Goal: Navigation & Orientation: Find specific page/section

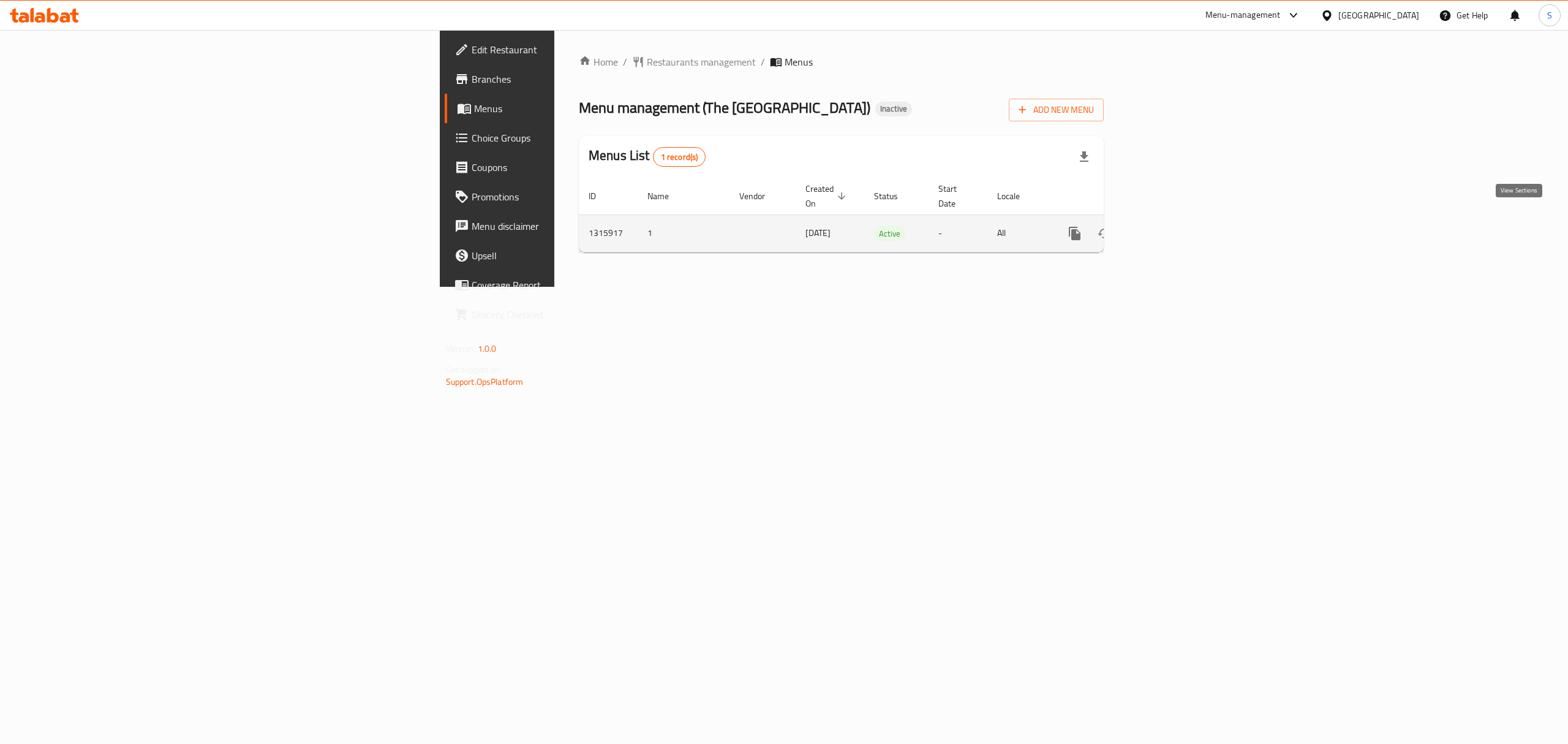
click at [1178, 219] on link "enhanced table" at bounding box center [1163, 233] width 29 height 29
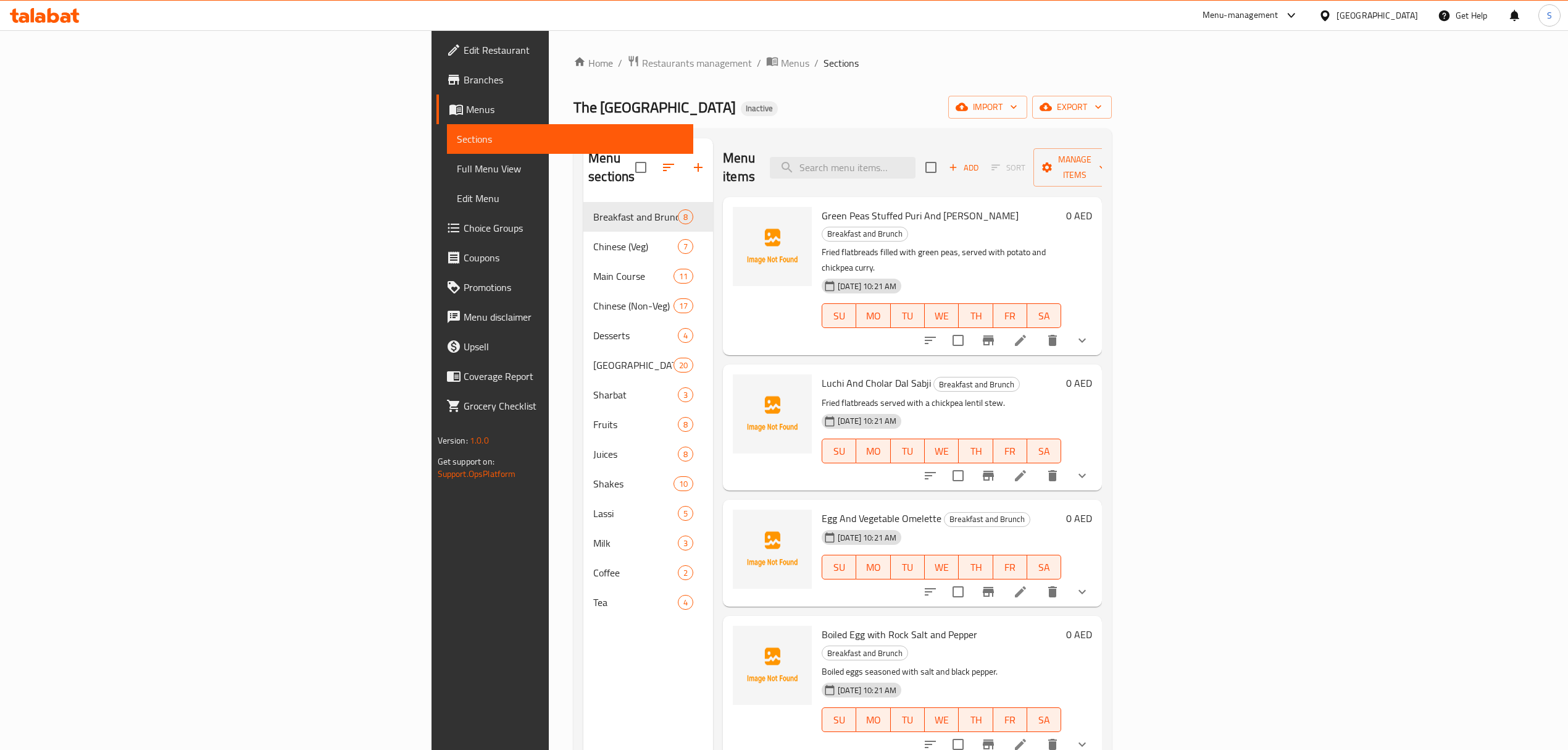
click at [1112, 120] on div "Home / Restaurants management / Menus / Sections The Kolkata Junction Inactive …" at bounding box center [842, 476] width 538 height 843
click at [1102, 105] on span "export" at bounding box center [1072, 107] width 60 height 15
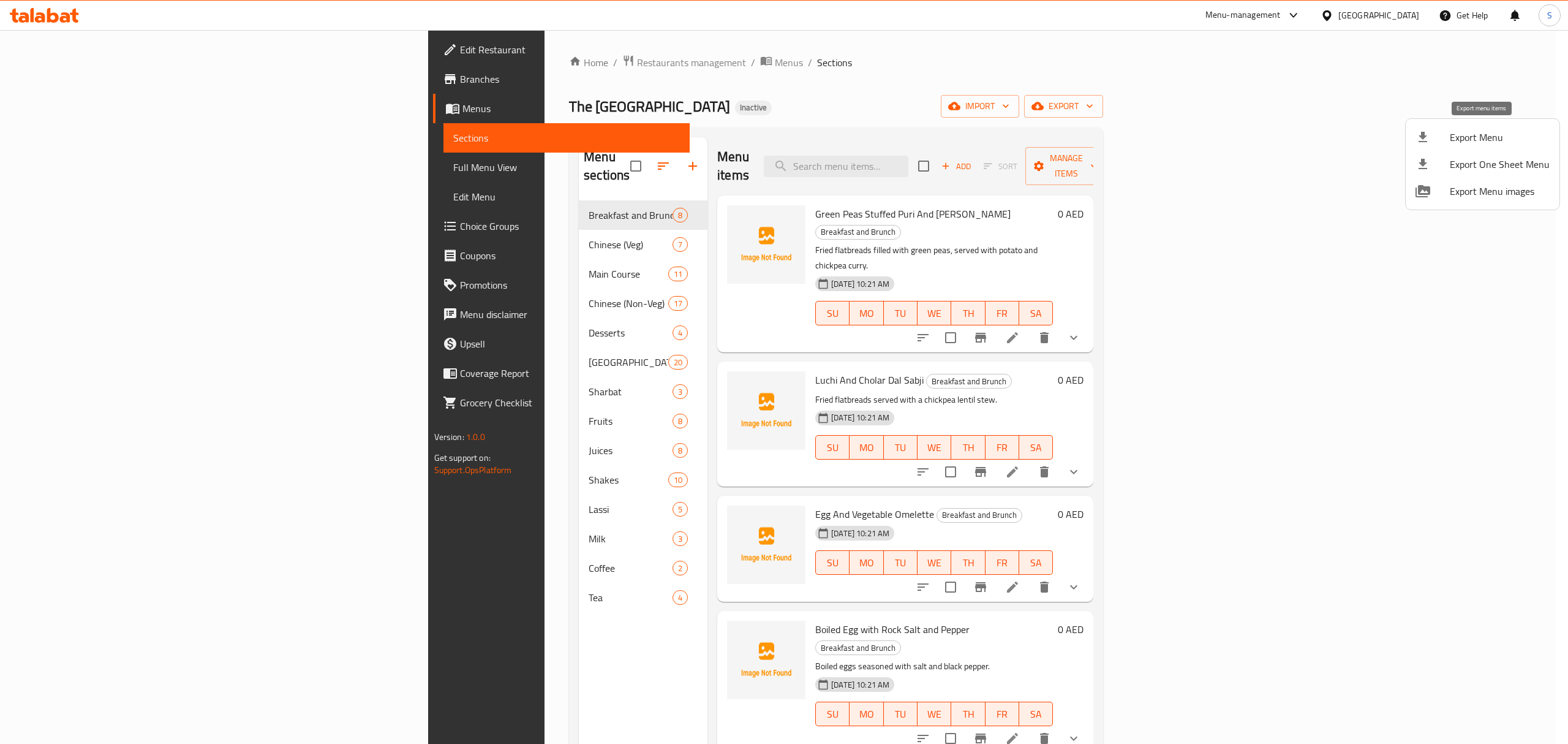
click at [1491, 141] on span "Export Menu" at bounding box center [1500, 137] width 100 height 15
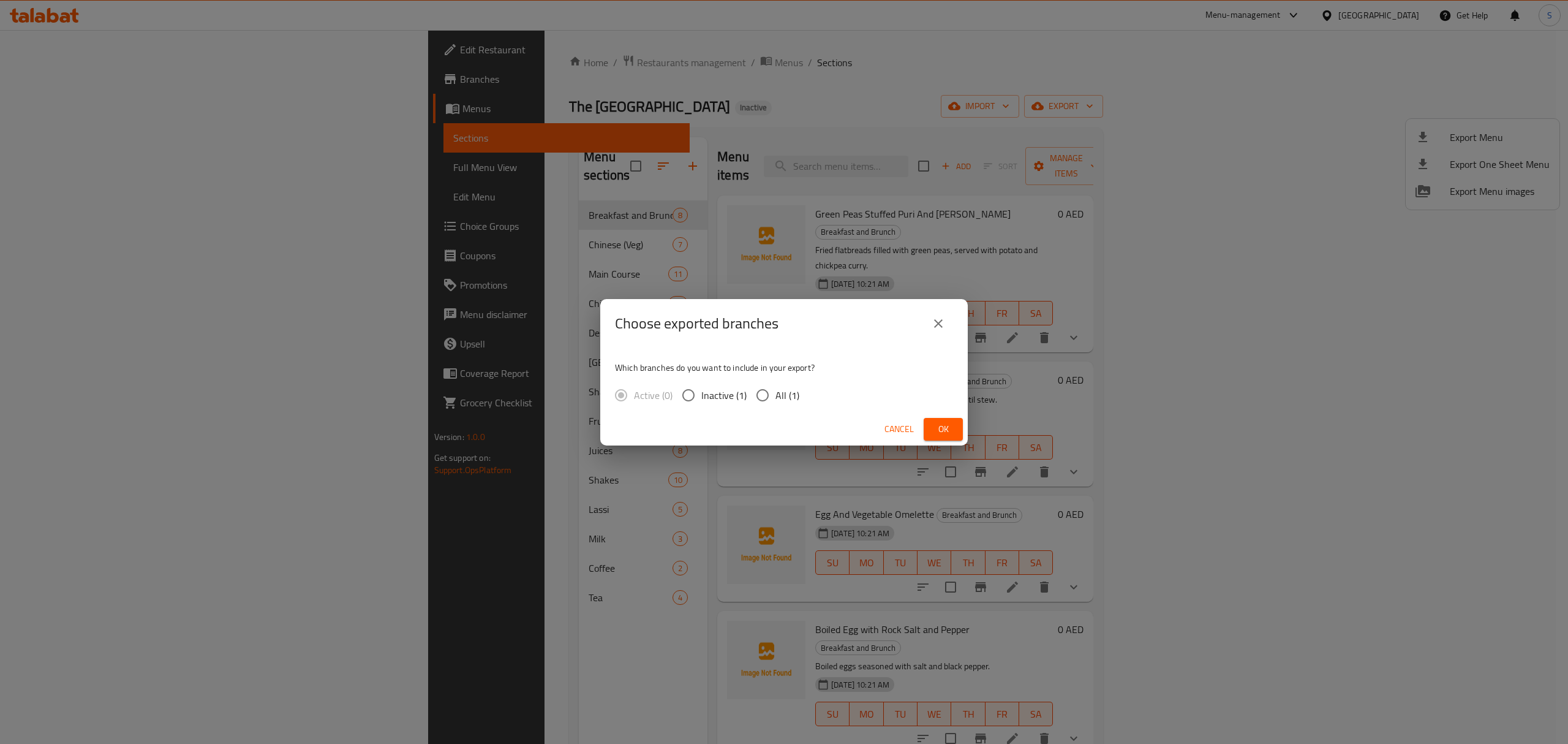
click at [779, 390] on span "All (1)" at bounding box center [787, 395] width 24 height 15
click at [775, 390] on input "All (1)" at bounding box center [762, 395] width 26 height 26
radio input "true"
drag, startPoint x: 937, startPoint y: 414, endPoint x: 941, endPoint y: 437, distance: 23.3
click at [939, 428] on div "Cancel Ok" at bounding box center [784, 429] width 367 height 33
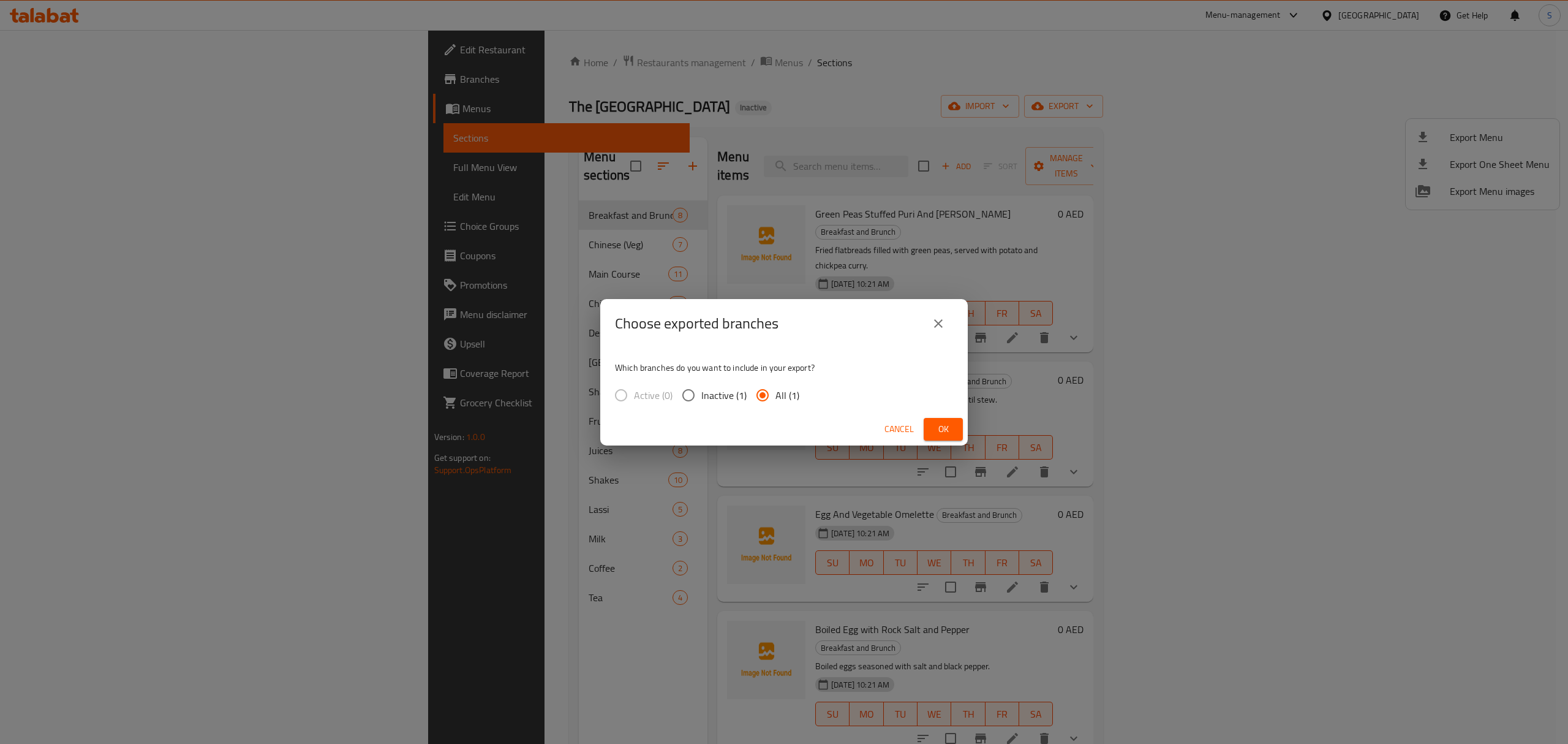
click at [941, 437] on button "Ok" at bounding box center [944, 428] width 39 height 23
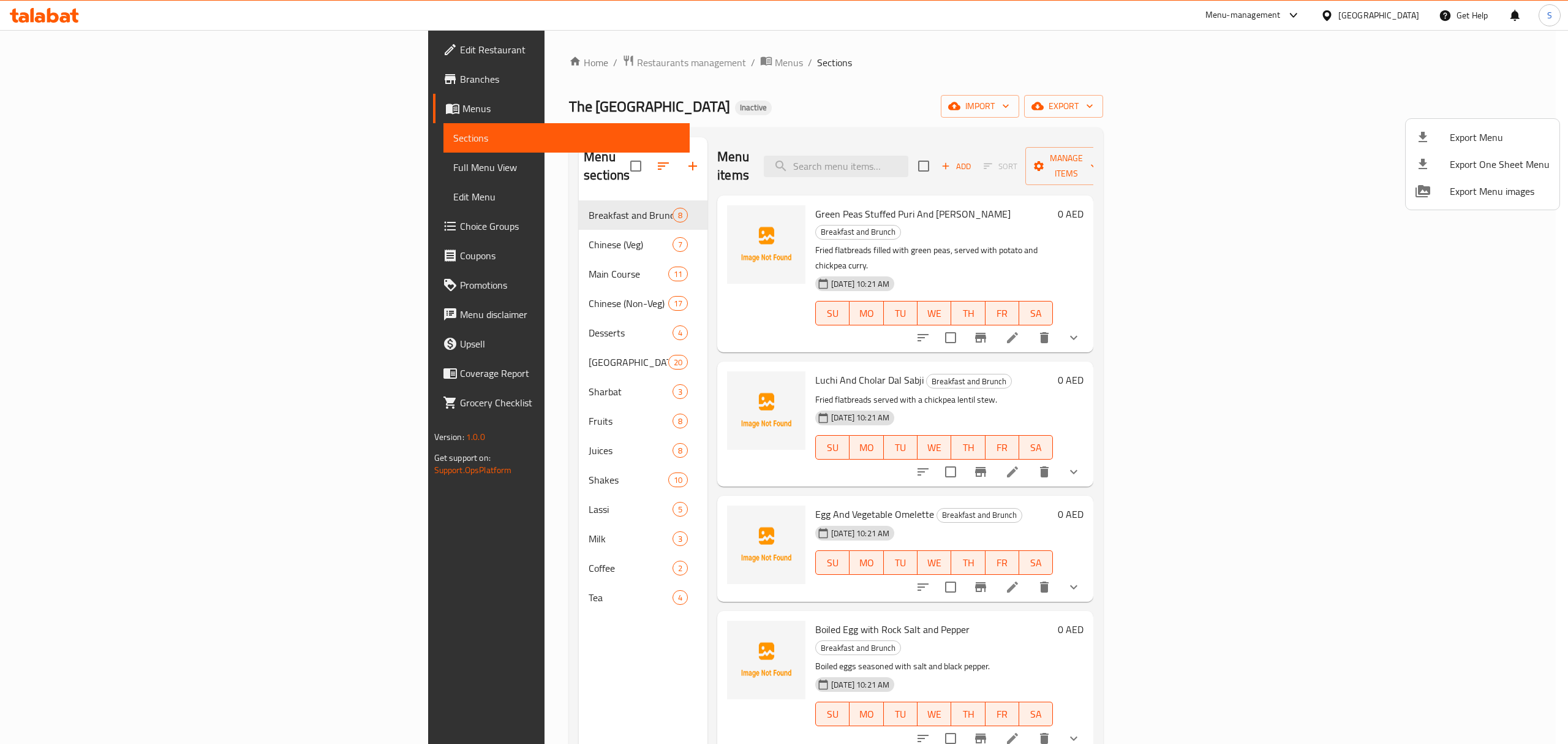
click at [667, 77] on div at bounding box center [784, 372] width 1568 height 744
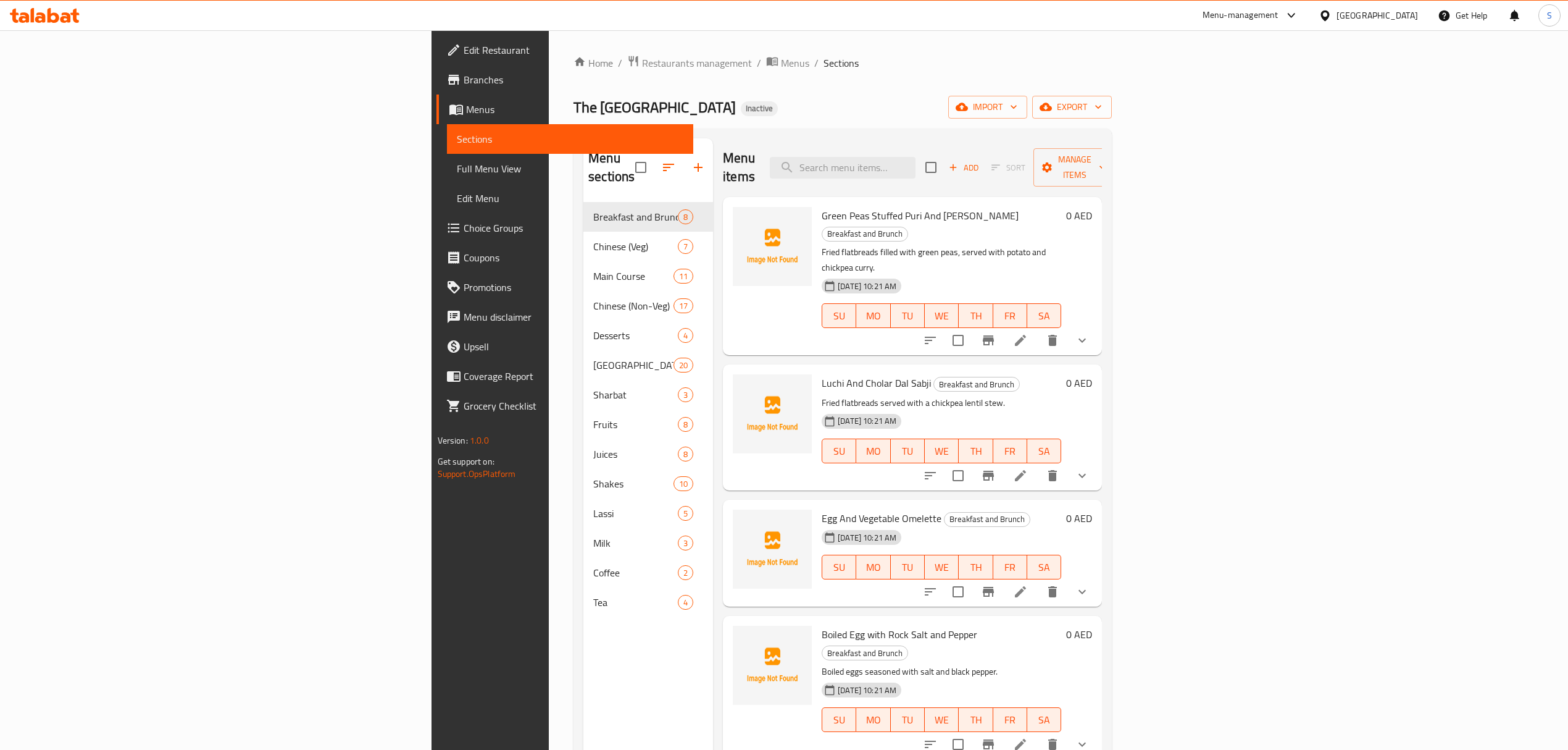
click at [606, 114] on div "The Kolkata Junction Inactive import export" at bounding box center [842, 107] width 538 height 23
click at [457, 165] on span "Full Menu View" at bounding box center [570, 168] width 227 height 15
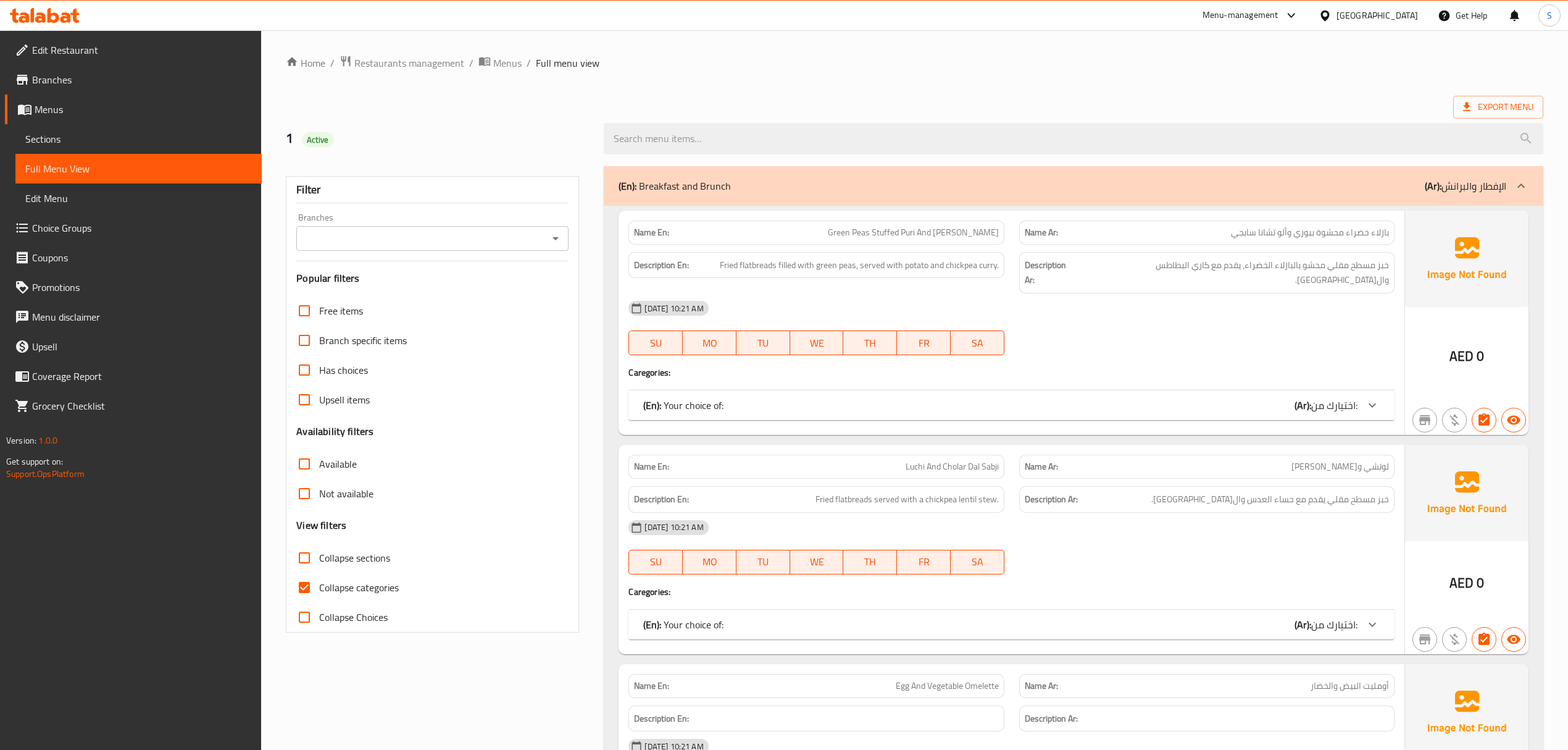
click at [308, 584] on input "Collapse categories" at bounding box center [304, 587] width 29 height 29
checkbox input "false"
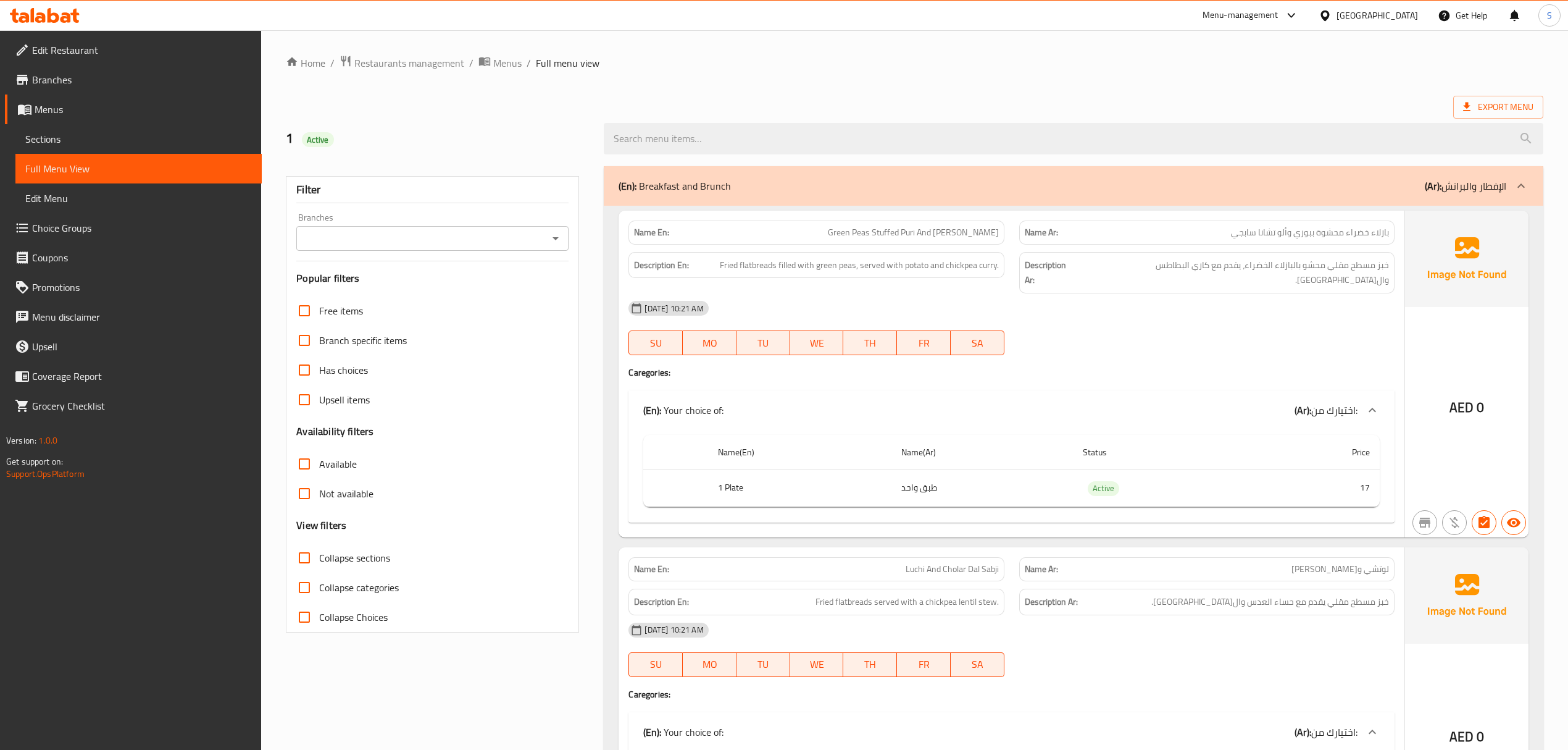
click at [490, 131] on h2 "1 Active" at bounding box center [437, 138] width 303 height 18
click at [89, 144] on span "Sections" at bounding box center [138, 139] width 227 height 15
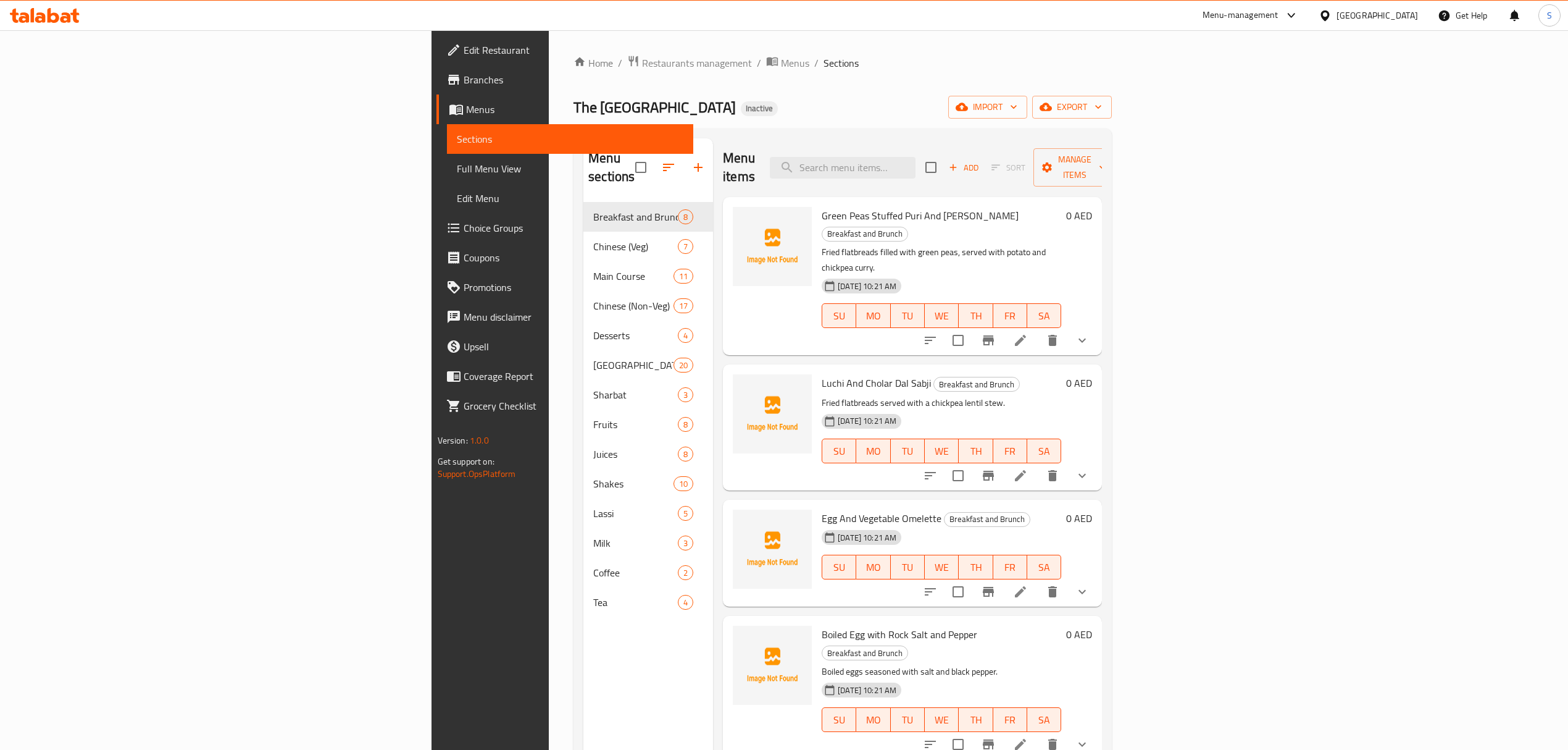
click at [668, 64] on ol "Home / Restaurants management / Menus / Sections" at bounding box center [842, 63] width 538 height 16
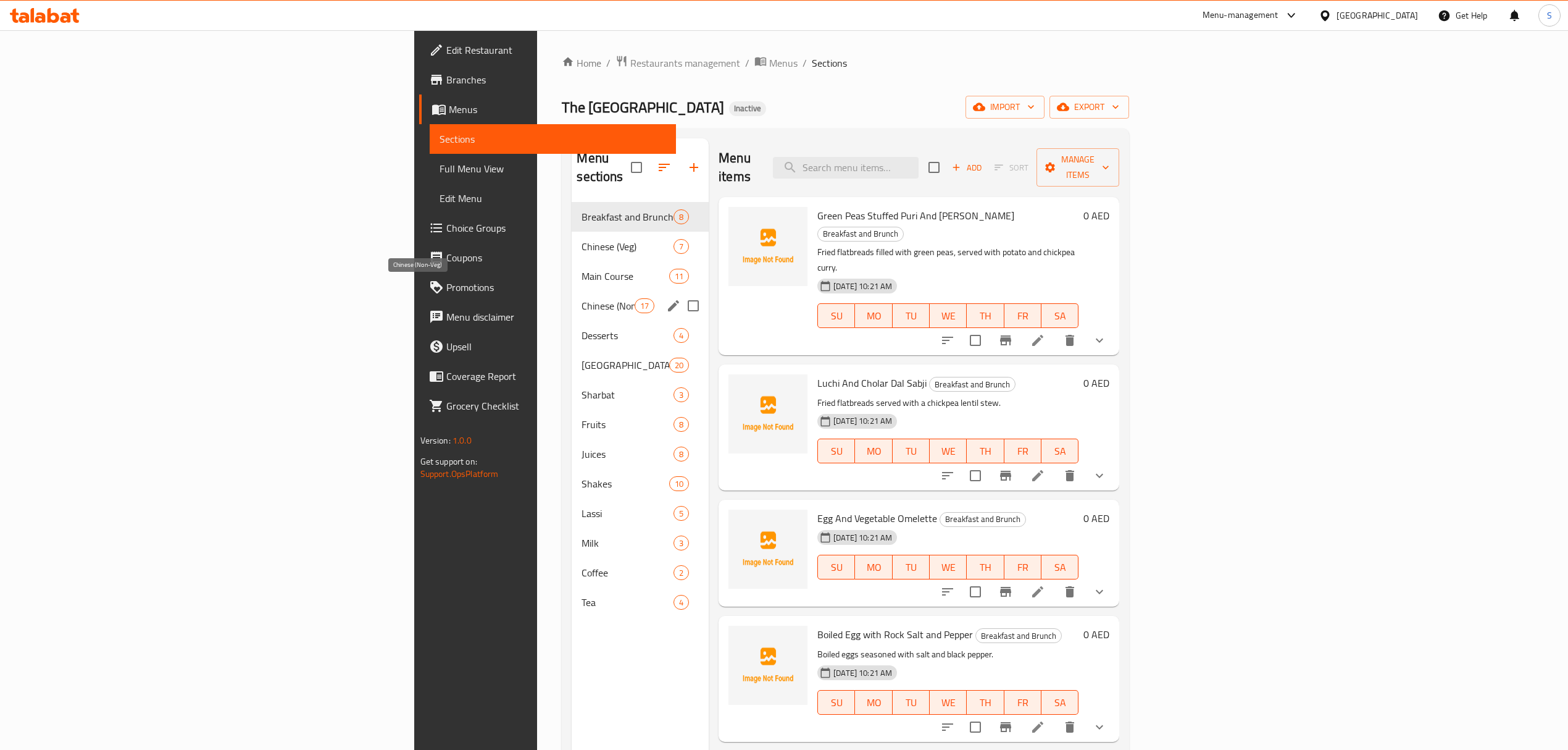
click at [582, 298] on span "Chinese (Non-Veg)" at bounding box center [607, 306] width 52 height 15
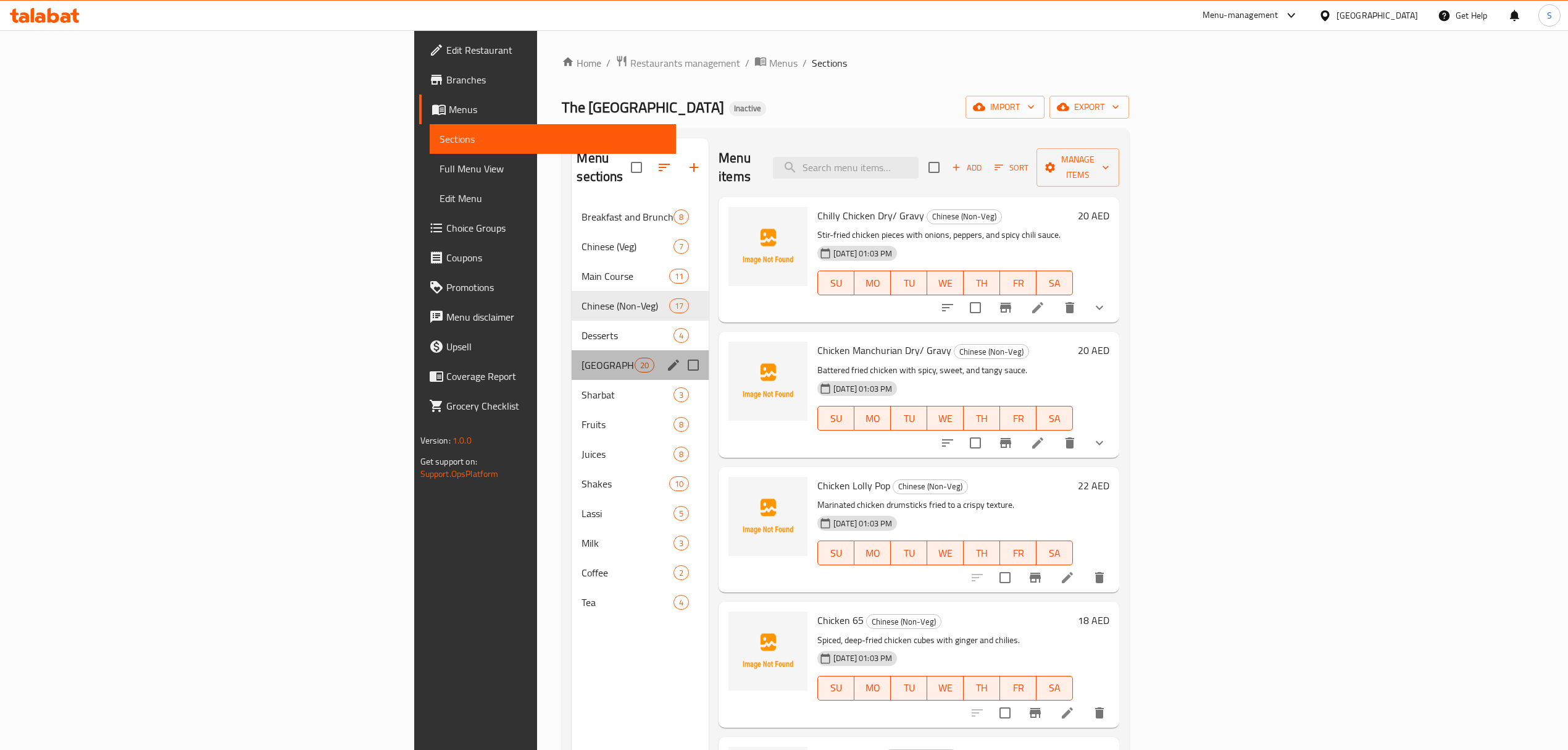
click at [571, 350] on div "Kolkata Street Snacks 20" at bounding box center [640, 365] width 137 height 29
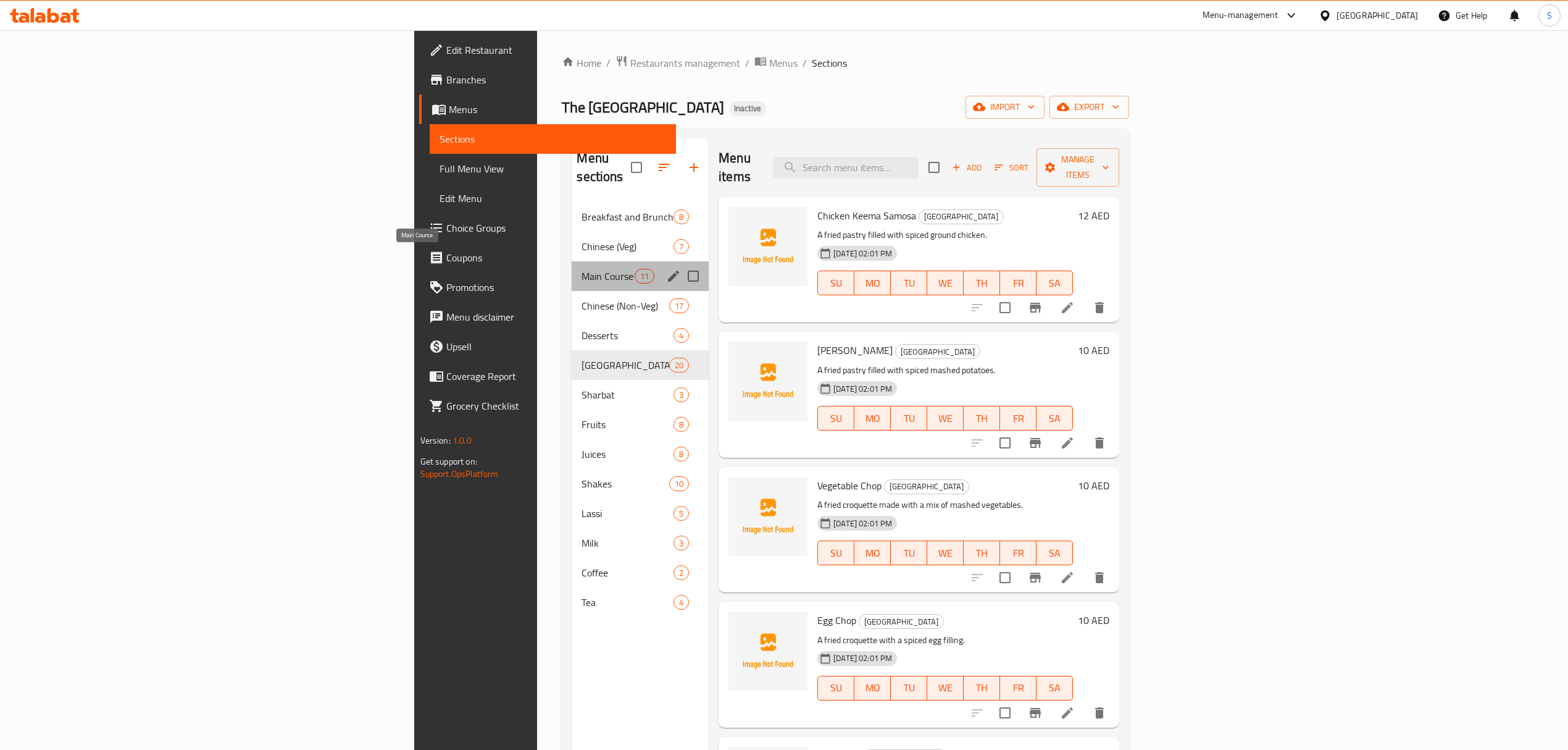
click at [582, 269] on span "Main Course" at bounding box center [607, 276] width 52 height 15
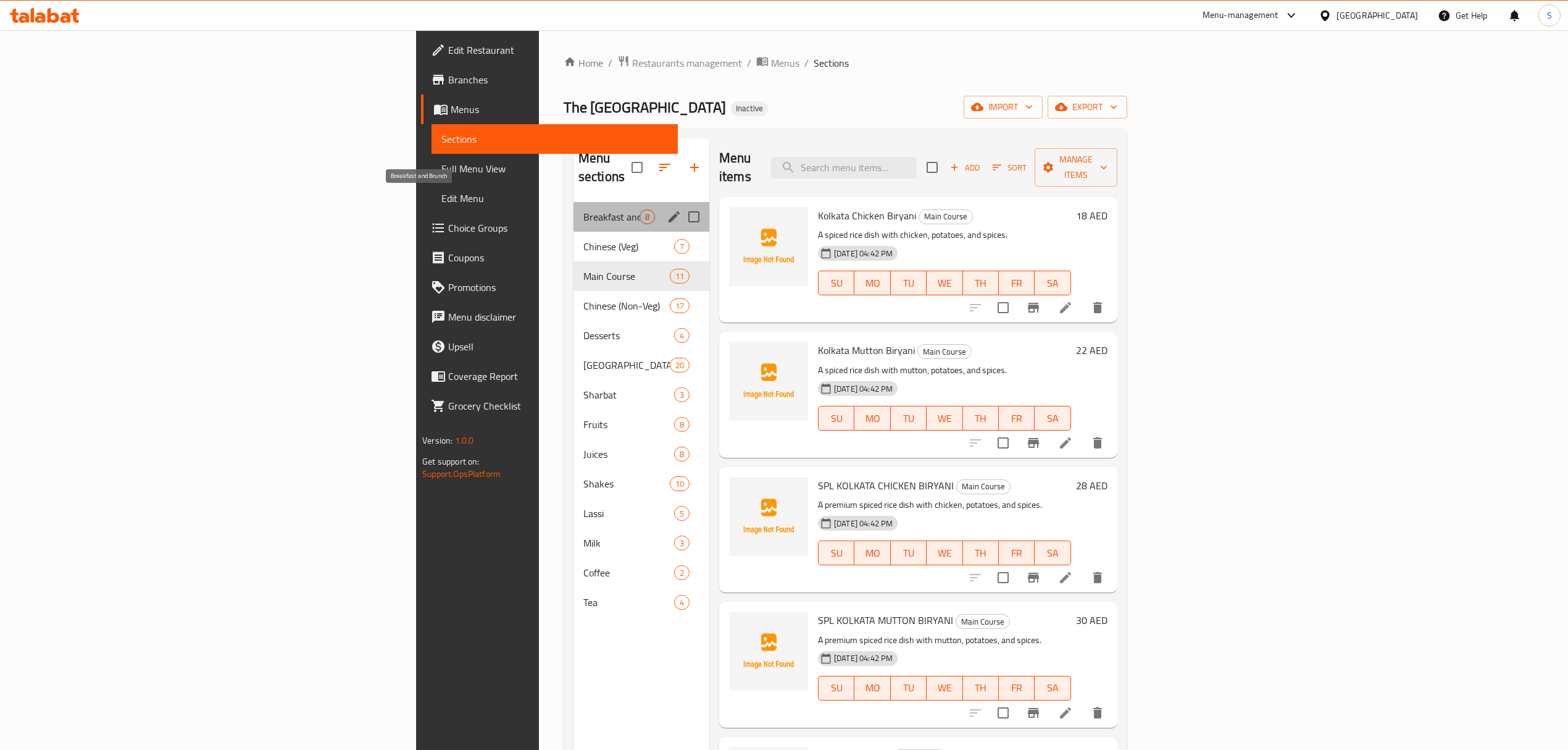
click at [583, 209] on span "Breakfast and Brunch" at bounding box center [611, 217] width 56 height 15
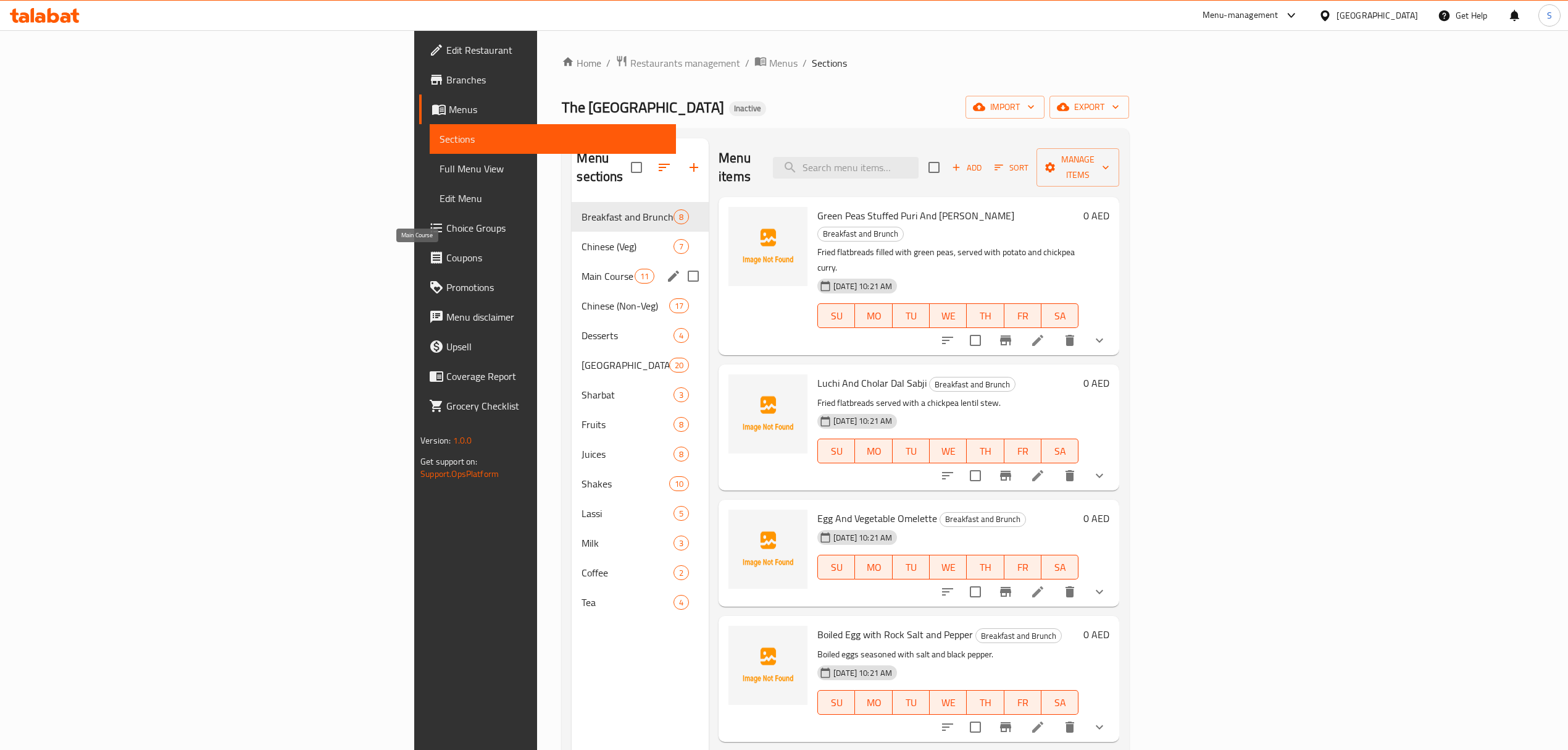
click at [582, 269] on span "Main Course" at bounding box center [607, 276] width 52 height 15
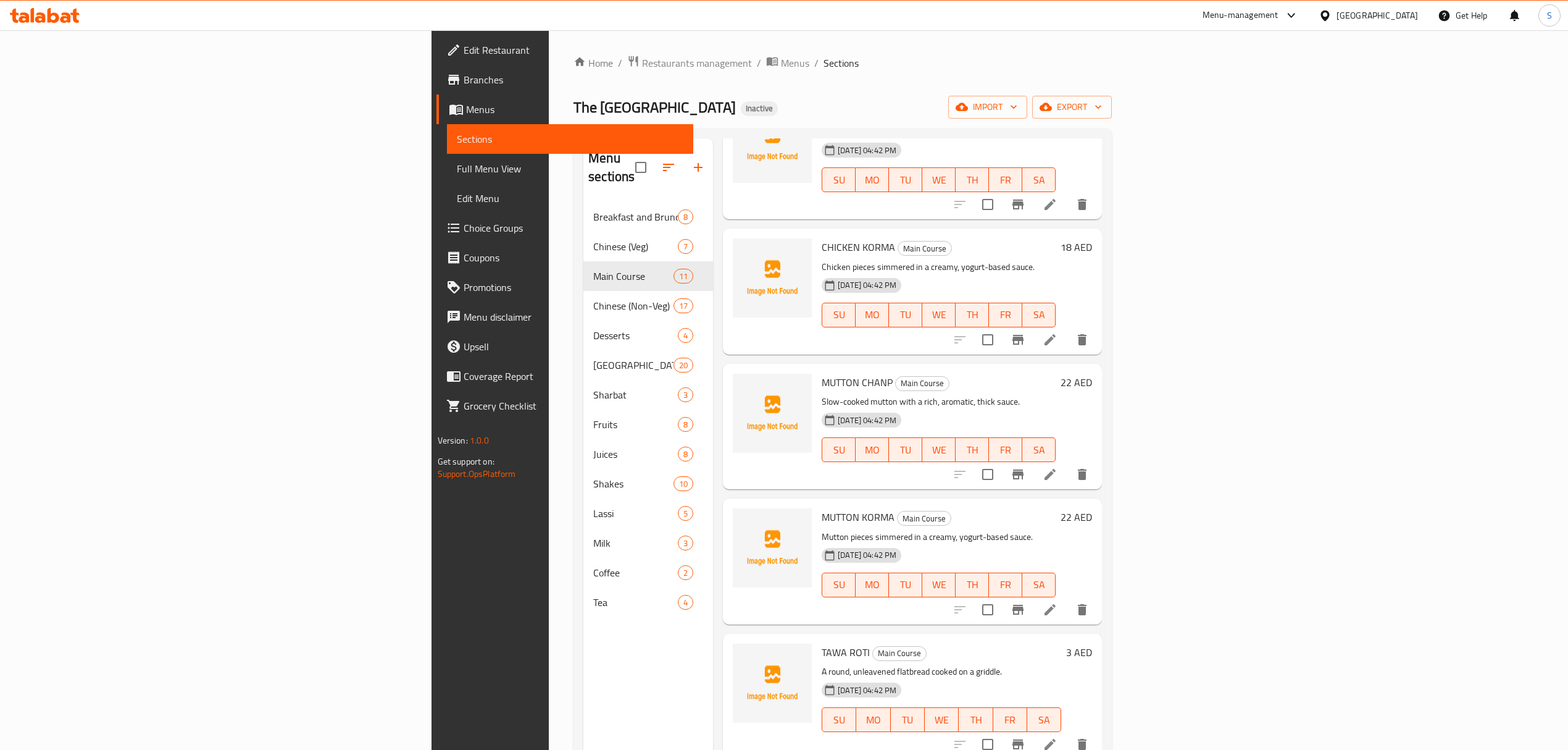
scroll to position [658, 0]
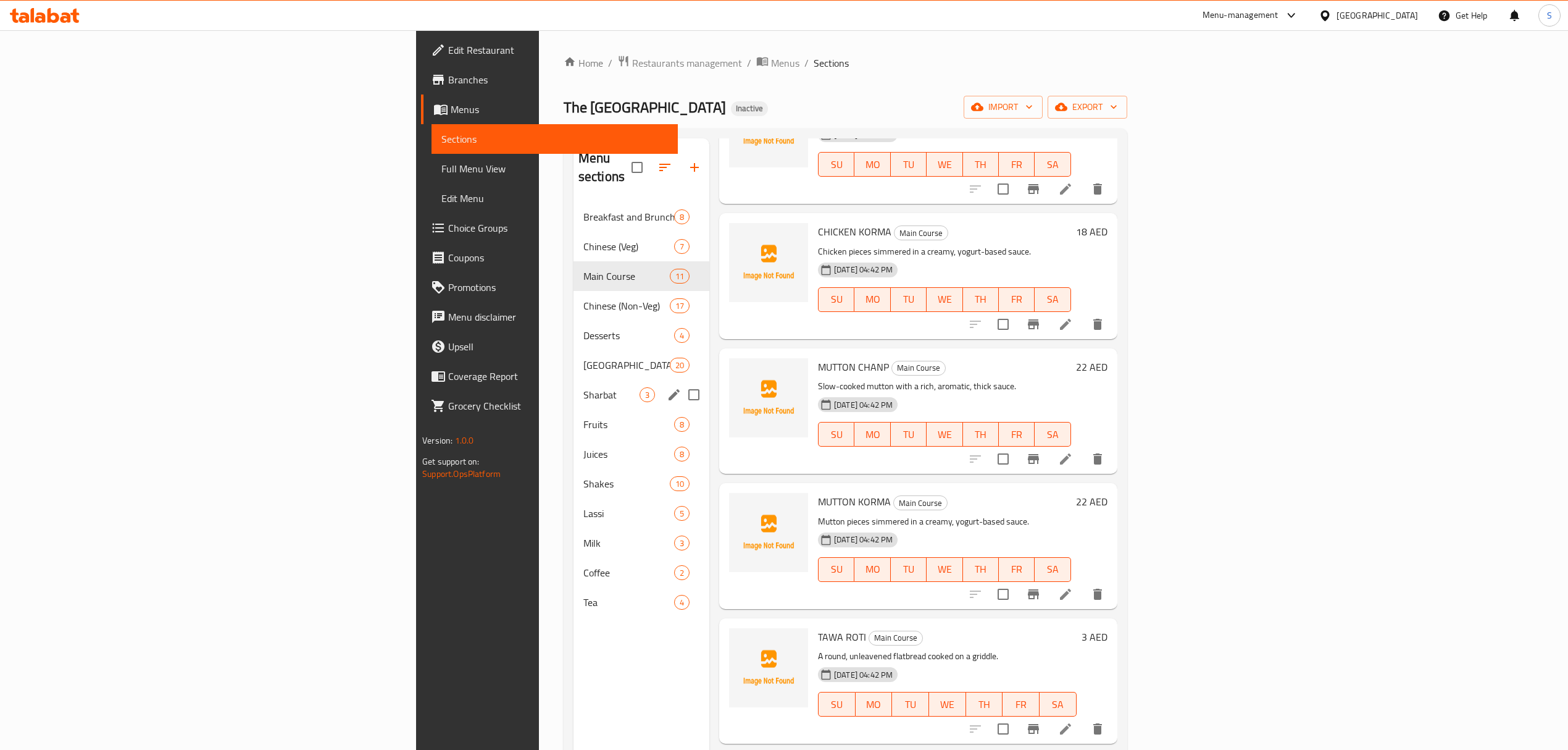
click at [574, 380] on div "Sharbat 3" at bounding box center [641, 394] width 136 height 29
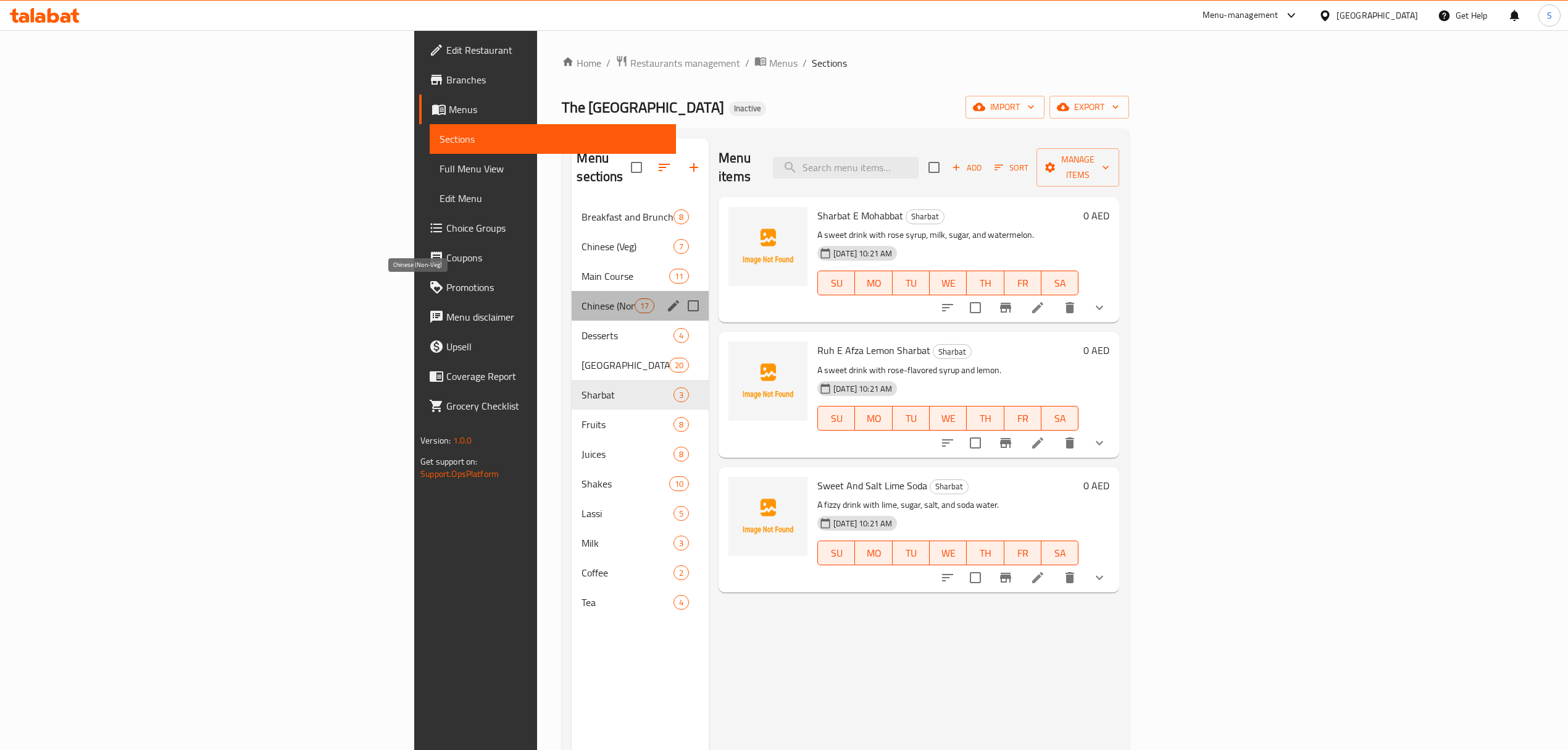
click at [582, 298] on span "Chinese (Non-Veg)" at bounding box center [607, 306] width 52 height 15
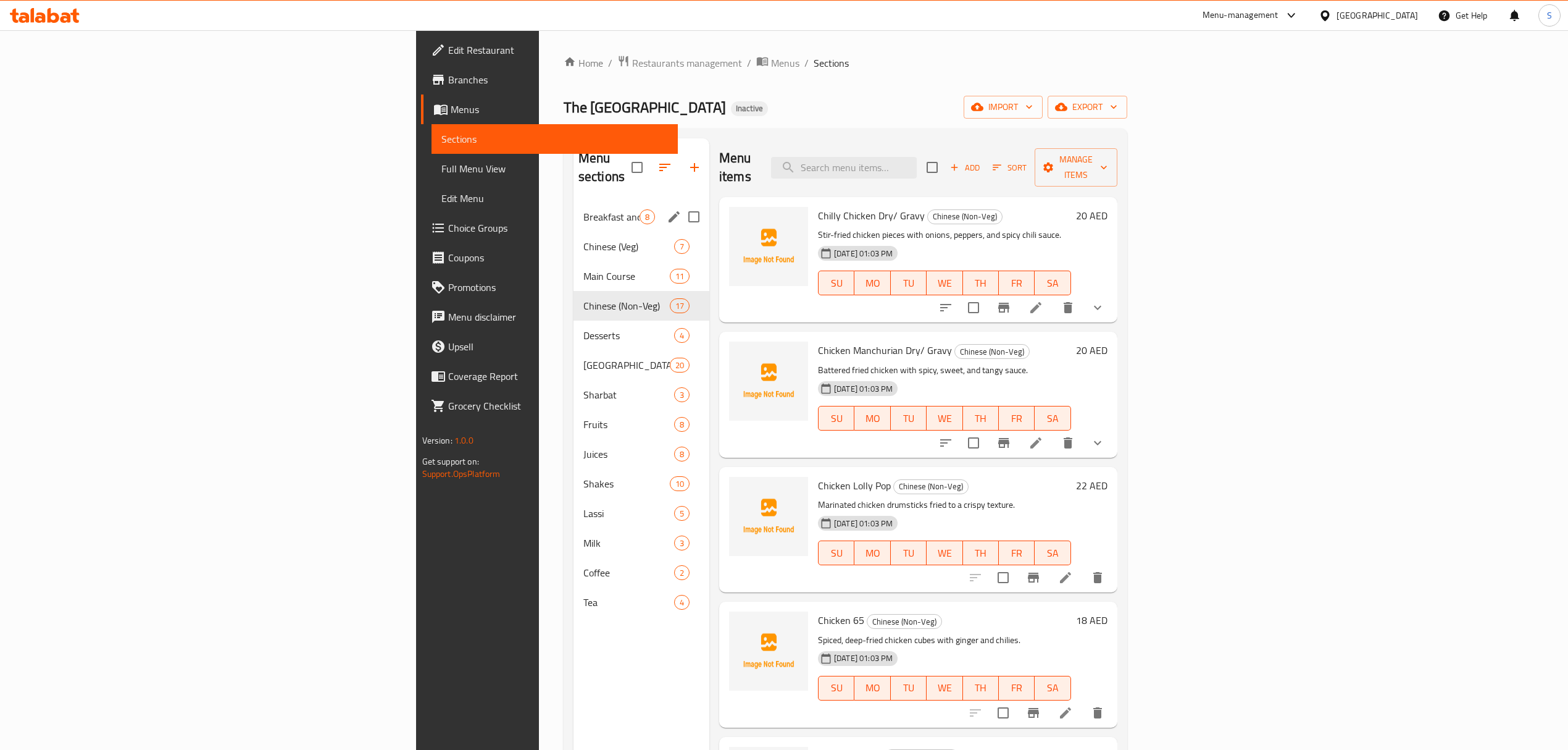
click at [583, 209] on span "Breakfast and Brunch" at bounding box center [611, 217] width 56 height 15
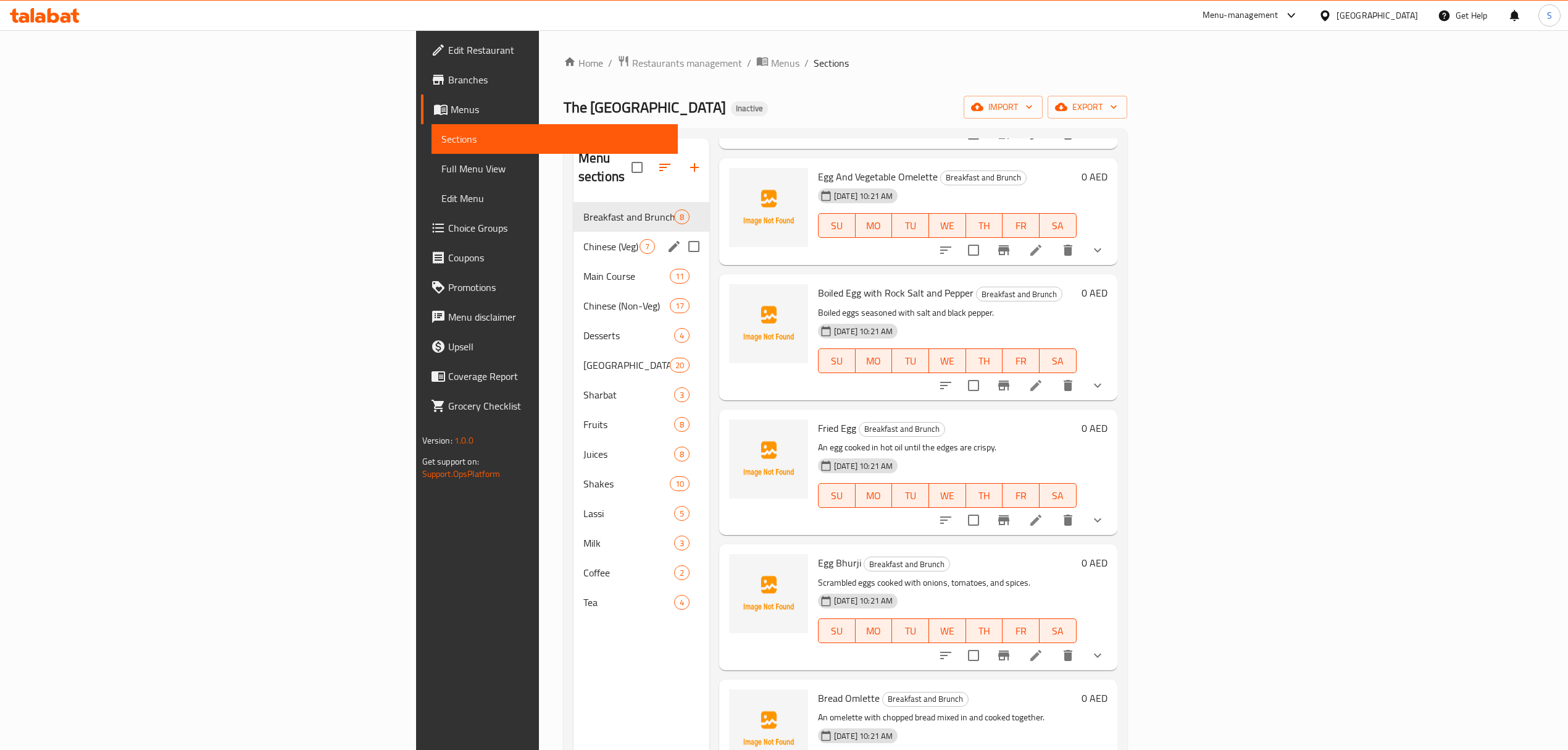
click at [574, 231] on div "Chinese (Veg) 7" at bounding box center [641, 246] width 136 height 29
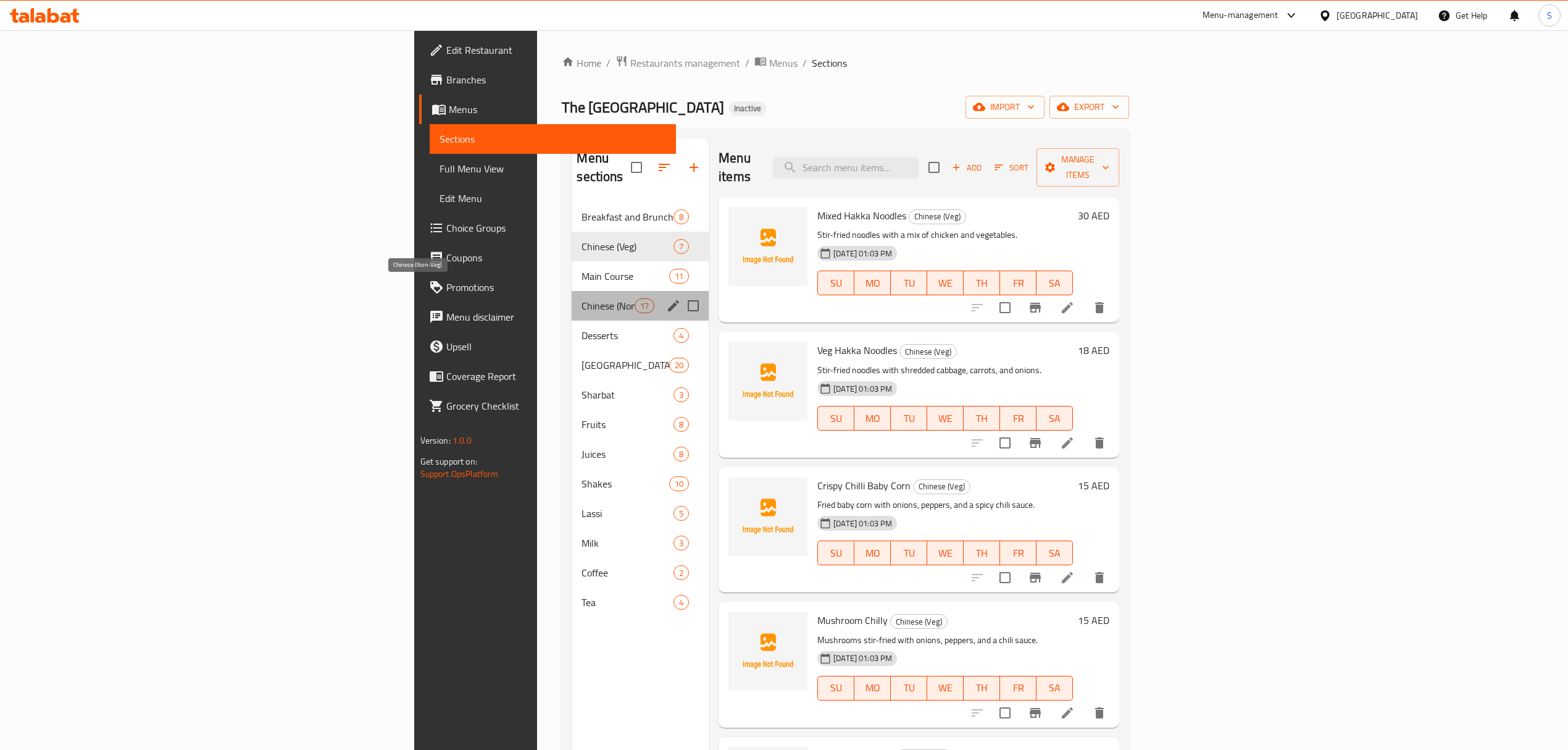
click at [582, 298] on span "Chinese (Non-Veg)" at bounding box center [607, 306] width 52 height 15
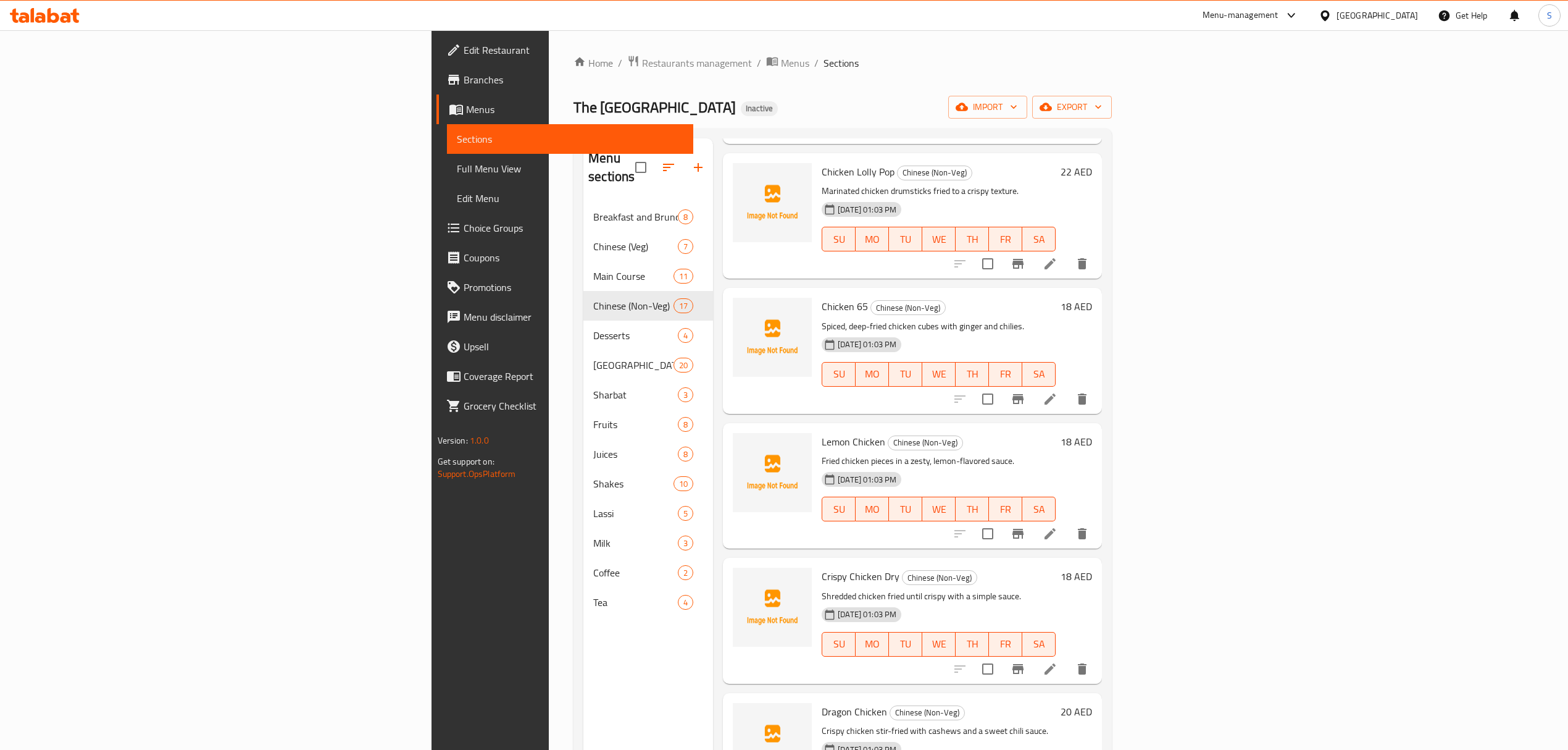
scroll to position [741, 0]
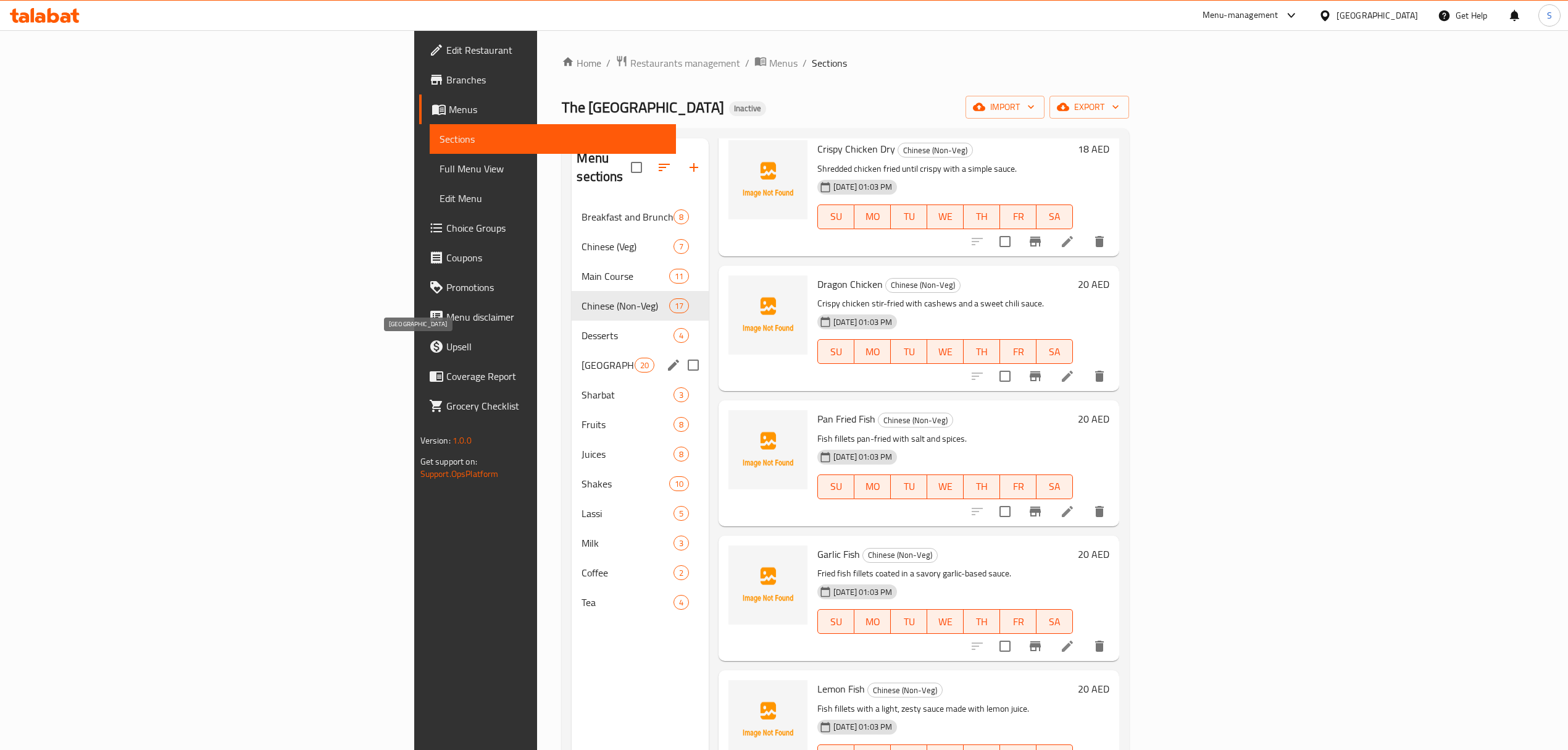
click at [582, 358] on span "Kolkata Street Snacks" at bounding box center [607, 365] width 52 height 15
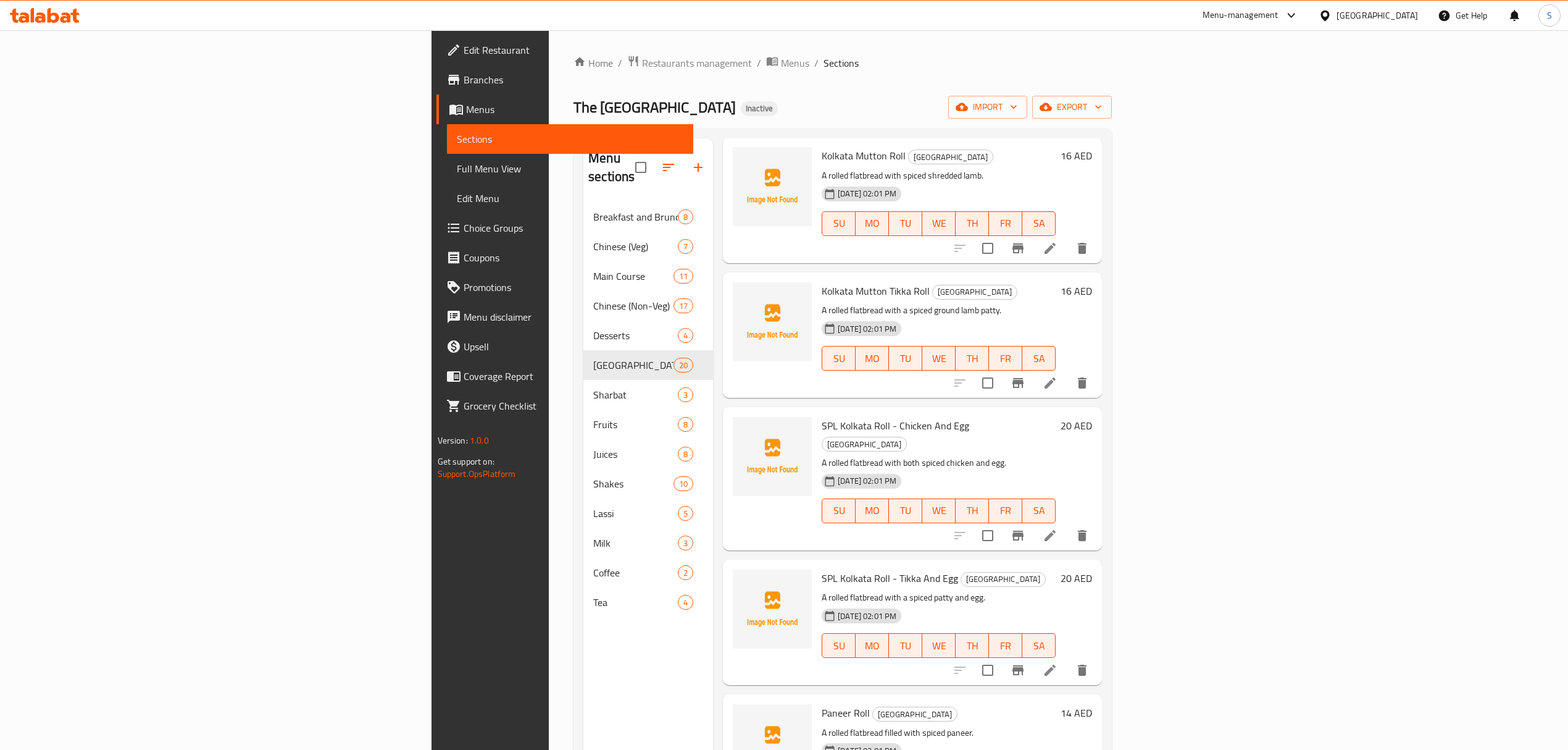
scroll to position [1235, 0]
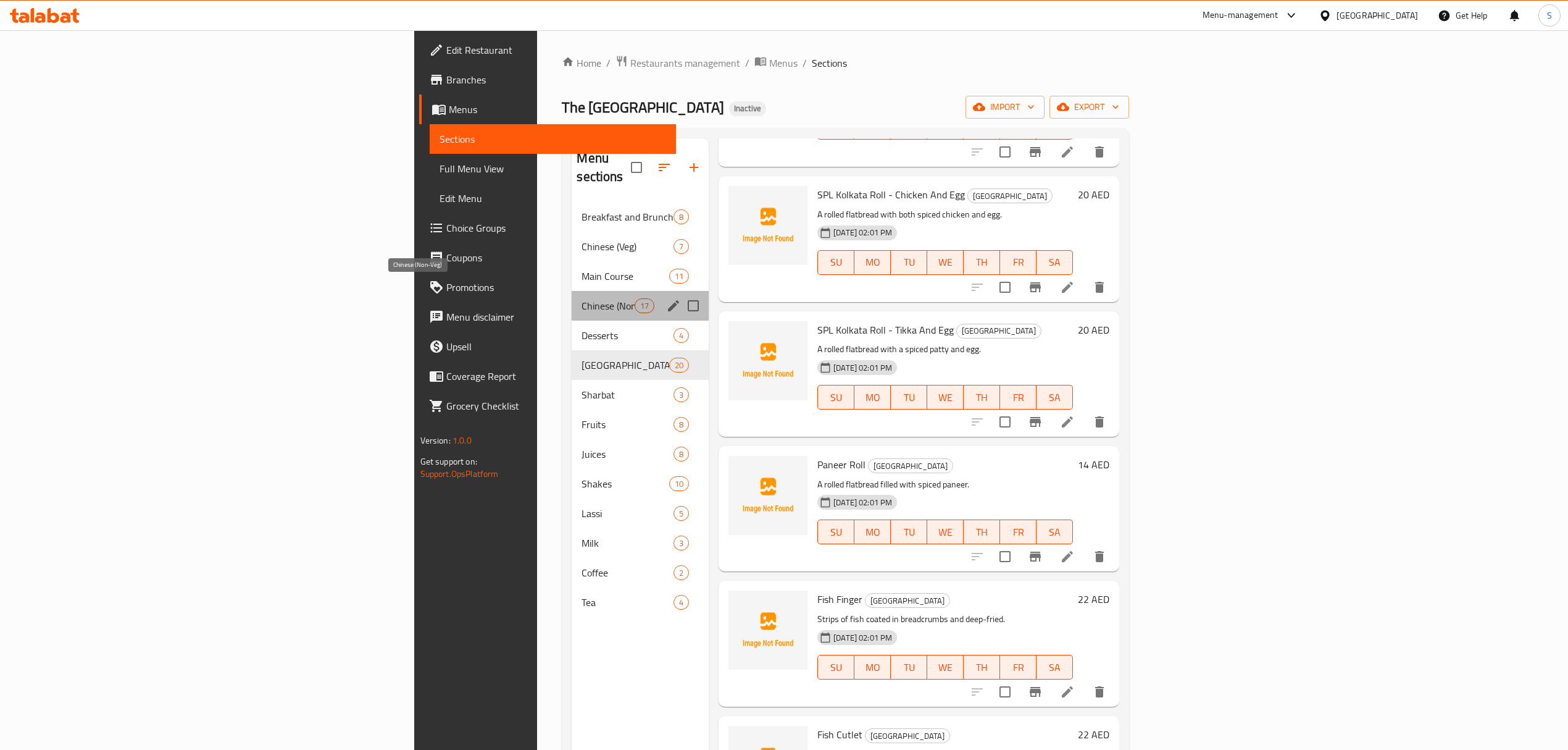
click at [582, 298] on span "Chinese (Non-Veg)" at bounding box center [607, 306] width 52 height 15
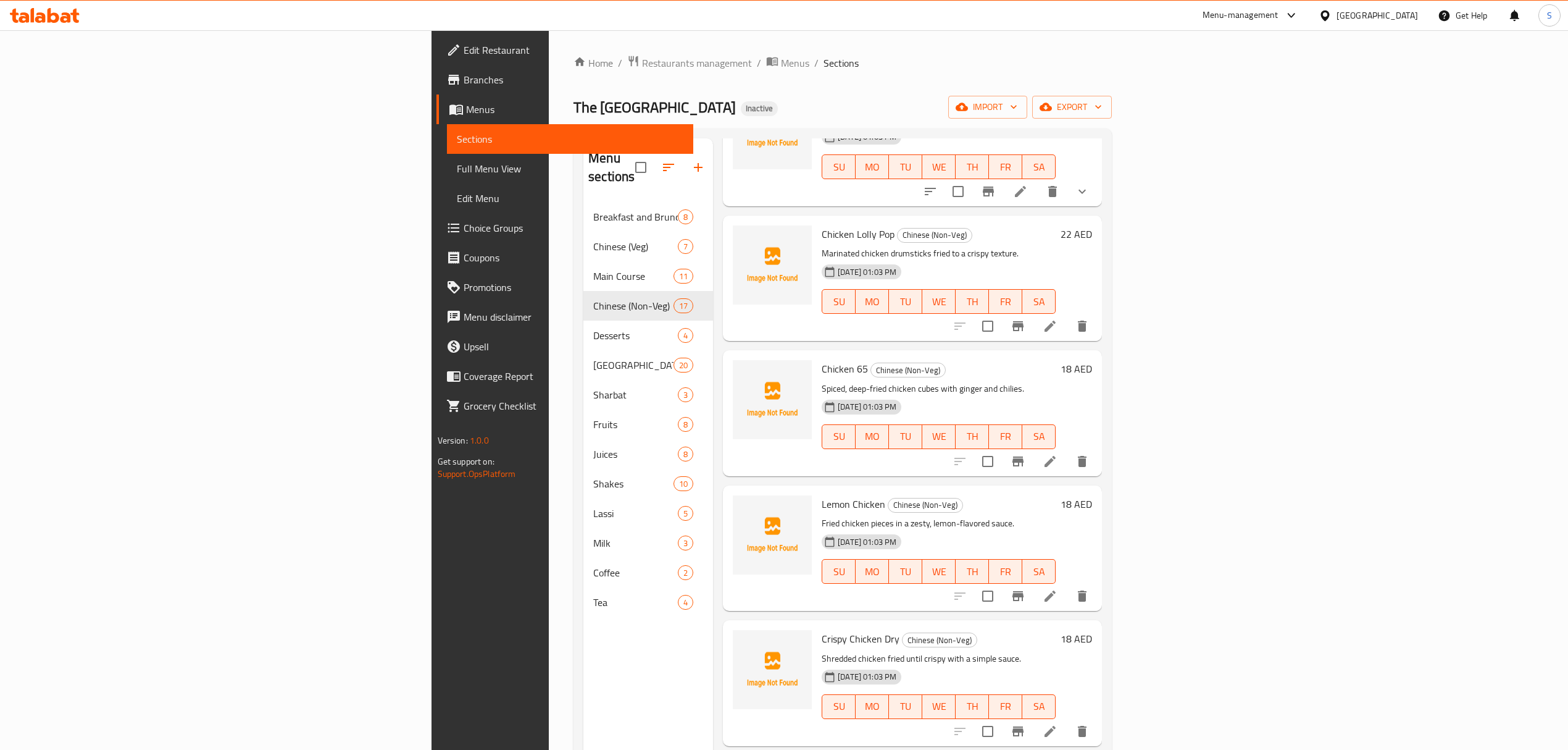
scroll to position [165, 0]
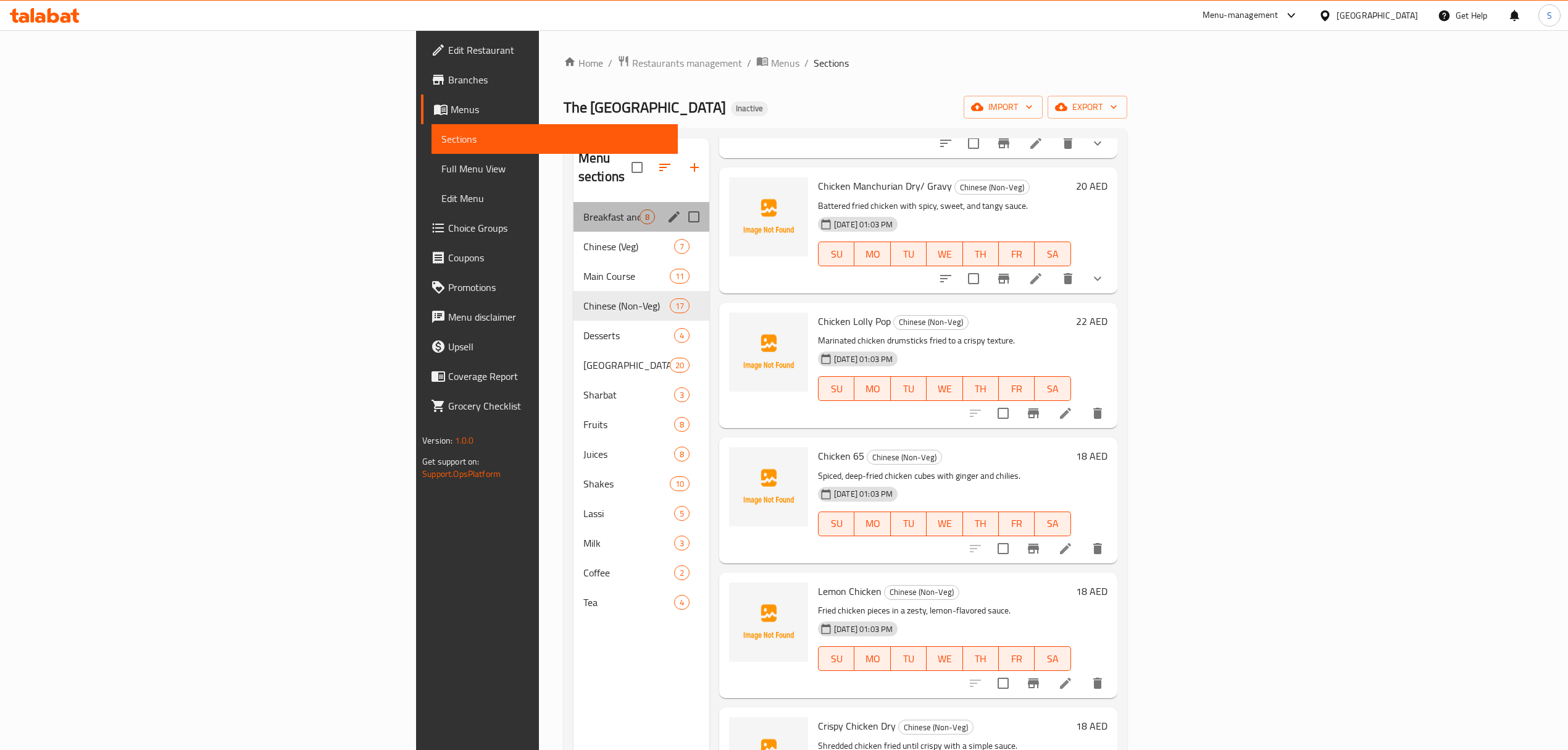
click at [574, 211] on div "Breakfast and Brunch 8" at bounding box center [641, 217] width 136 height 29
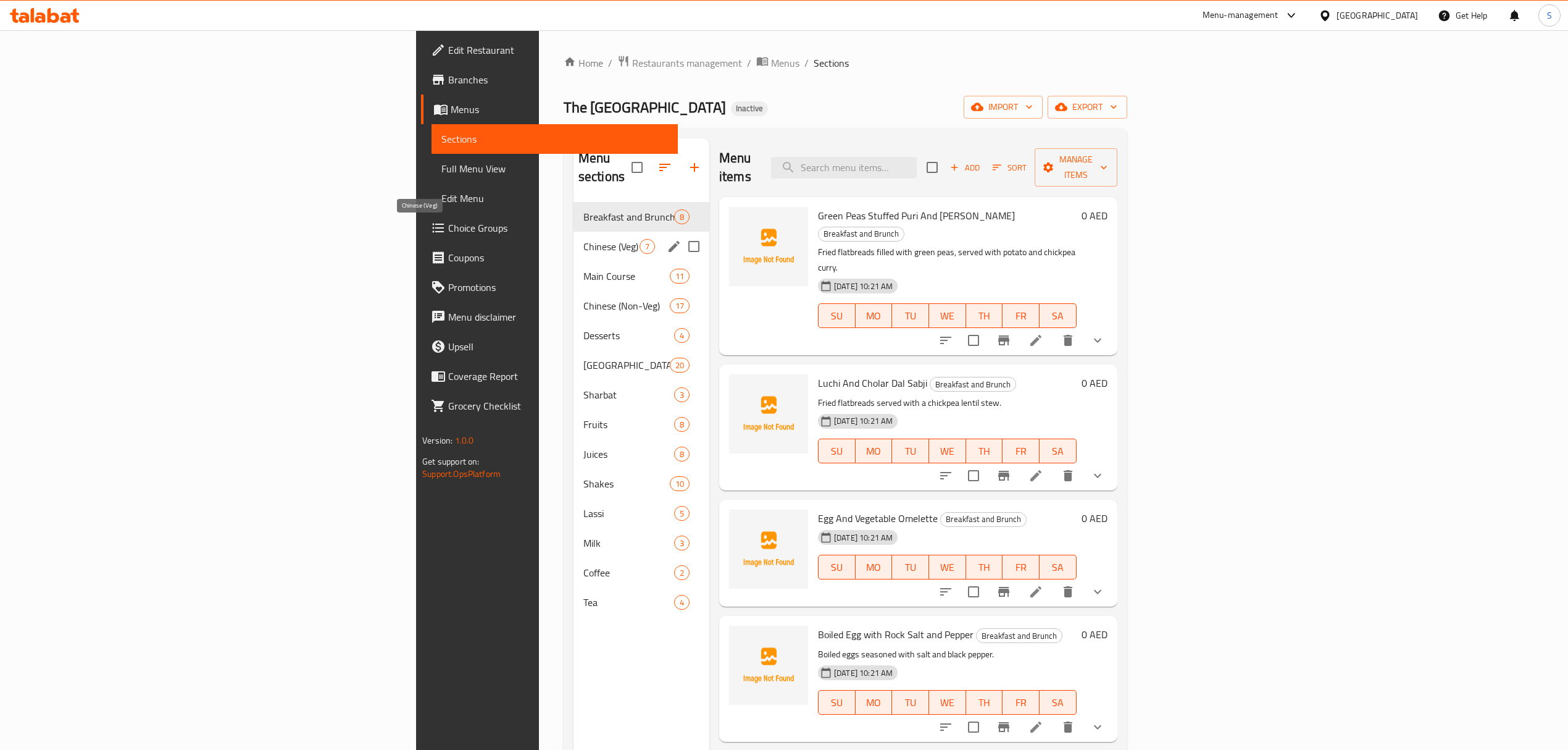
click at [583, 239] on span "Chinese (Veg)" at bounding box center [611, 246] width 56 height 15
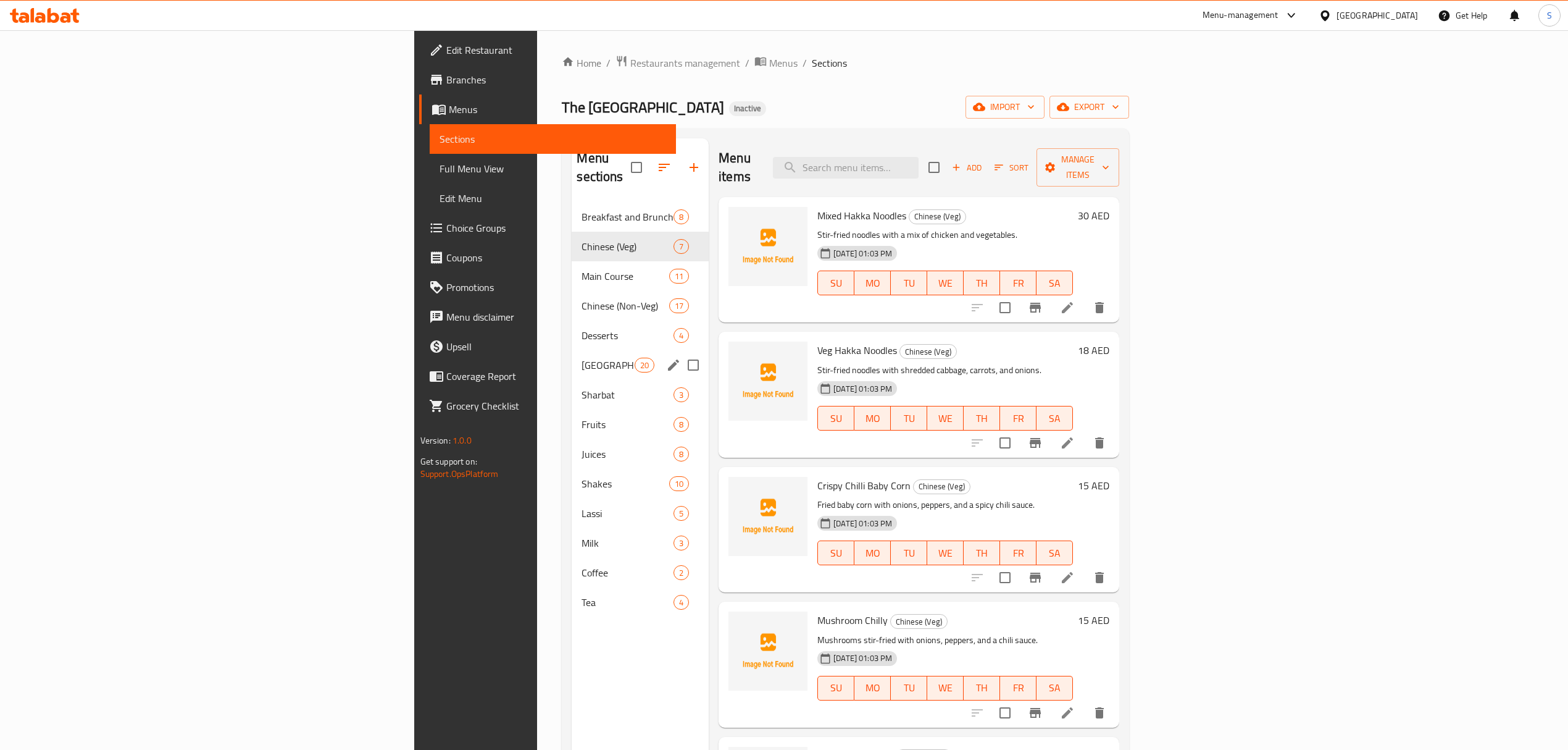
click at [571, 350] on div "Kolkata Street Snacks 20" at bounding box center [640, 365] width 137 height 29
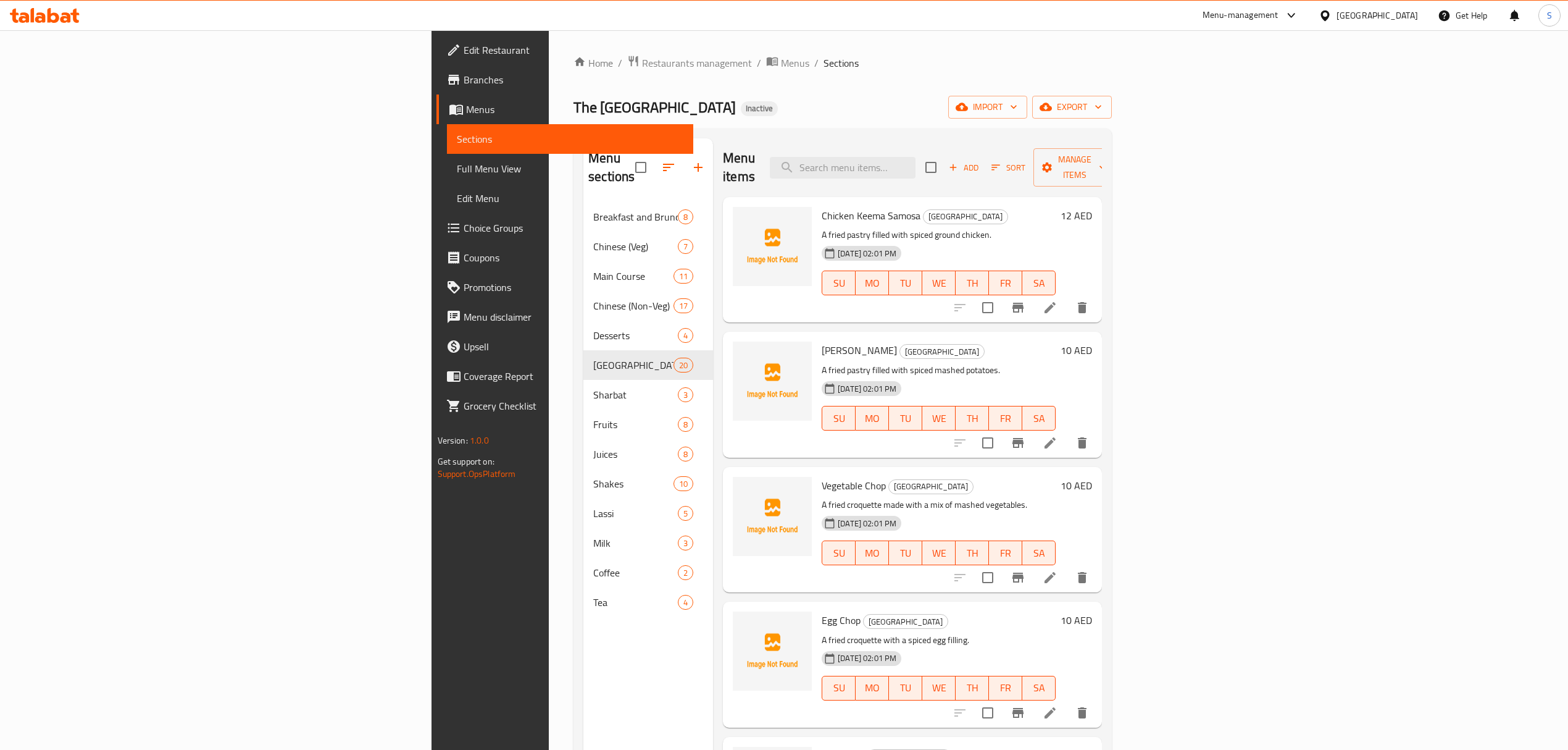
click at [632, 91] on div "Home / Restaurants management / Menus / Sections The Kolkata Junction Inactive …" at bounding box center [842, 476] width 538 height 843
click at [916, 167] on input "search" at bounding box center [842, 167] width 145 height 21
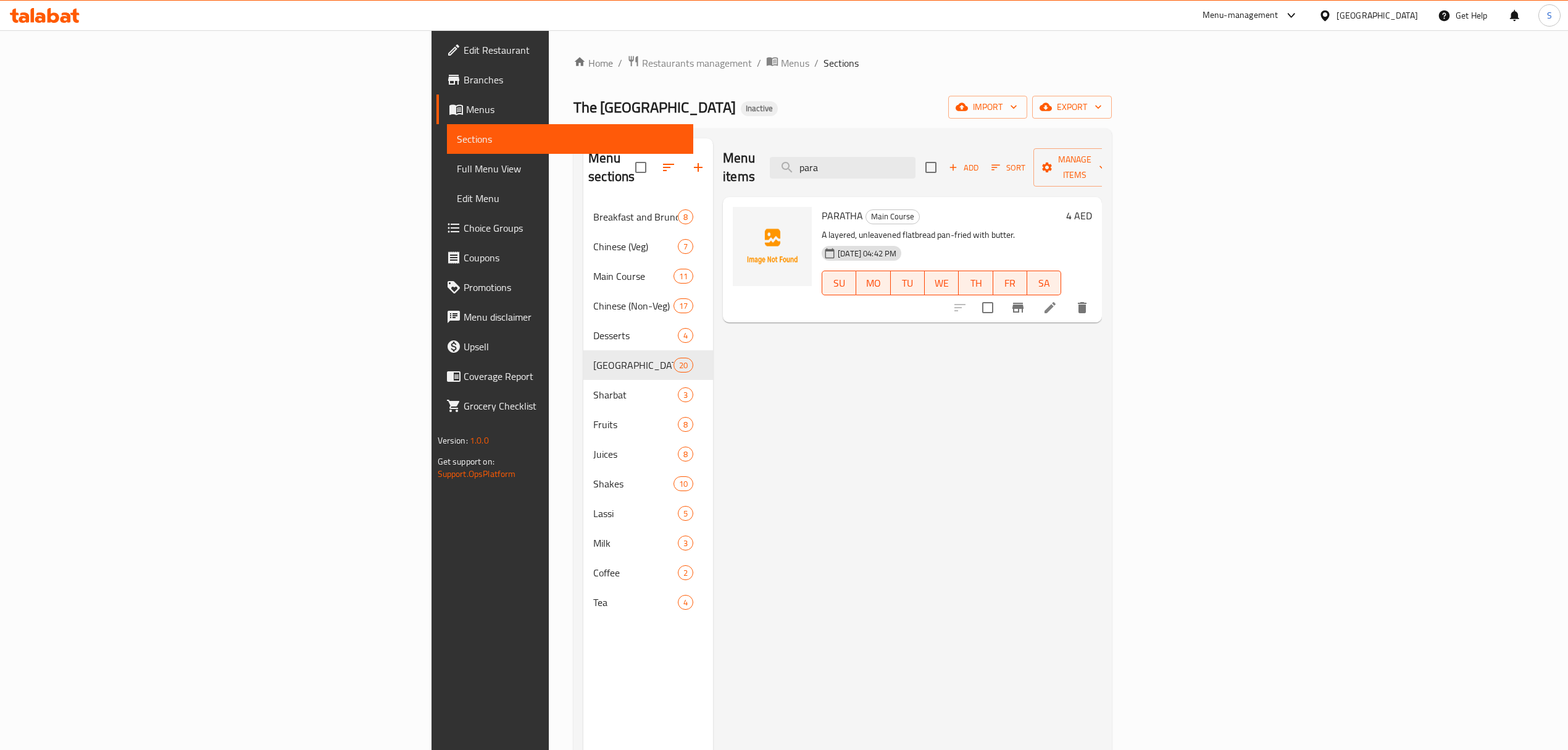
type input "para"
click at [457, 161] on span "Full Menu View" at bounding box center [570, 168] width 227 height 15
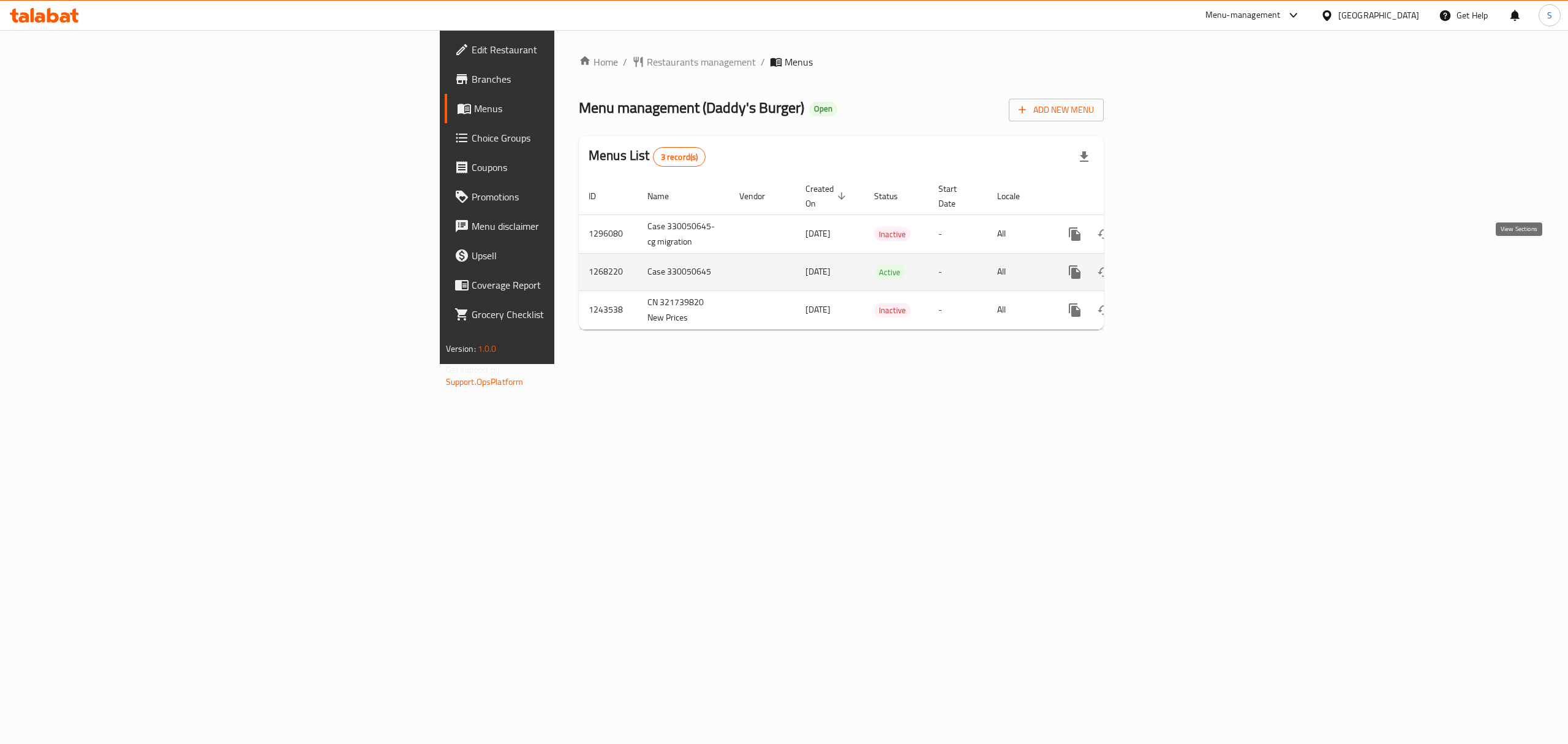
click at [1170, 265] on icon "enhanced table" at bounding box center [1163, 272] width 15 height 15
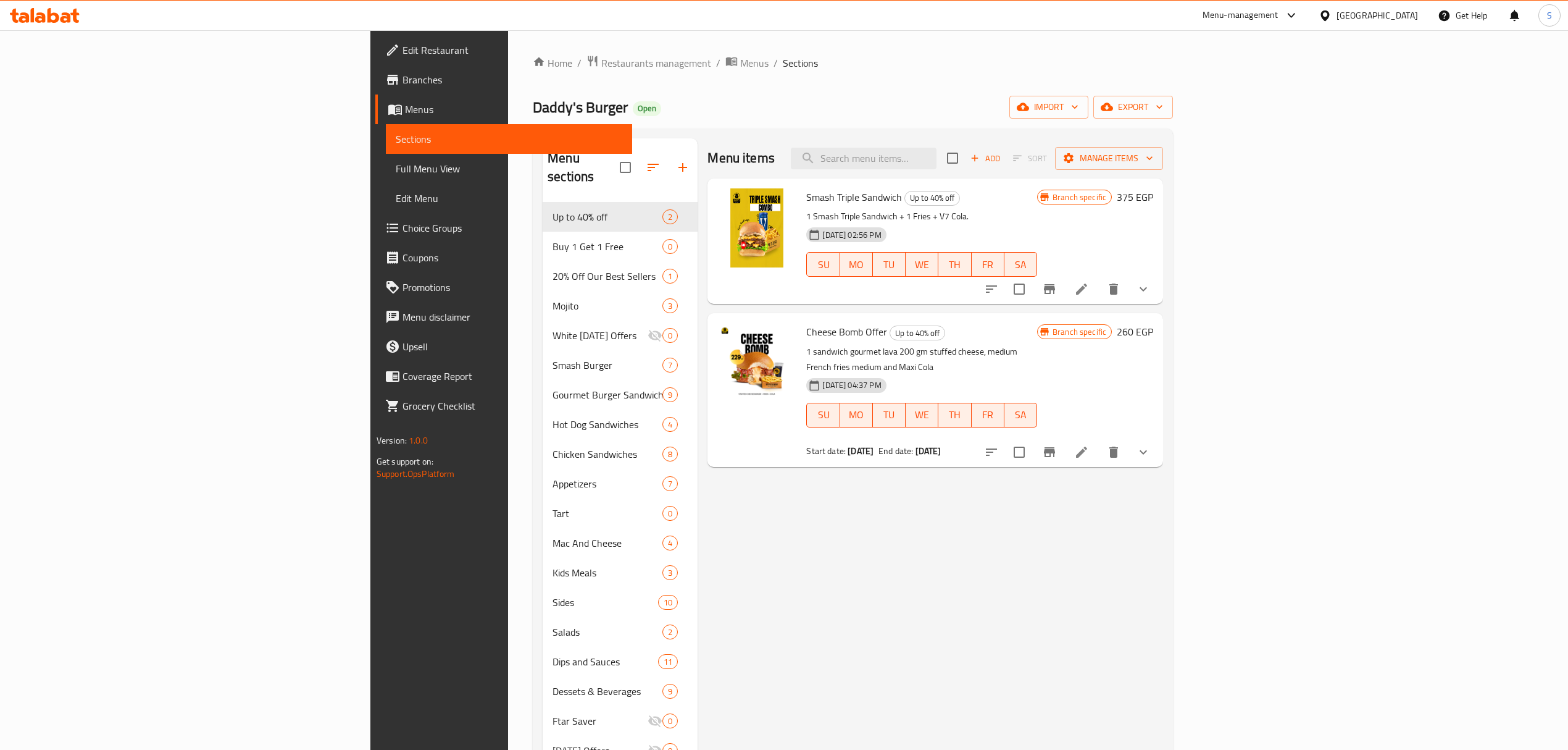
drag, startPoint x: 672, startPoint y: 57, endPoint x: 655, endPoint y: 40, distance: 24.0
click at [672, 57] on ol "Home / Restaurants management / Menus / Sections" at bounding box center [853, 63] width 640 height 16
drag, startPoint x: 101, startPoint y: 46, endPoint x: 129, endPoint y: 11, distance: 44.8
click at [402, 46] on span "Edit Restaurant" at bounding box center [512, 50] width 220 height 15
